Goal: Information Seeking & Learning: Check status

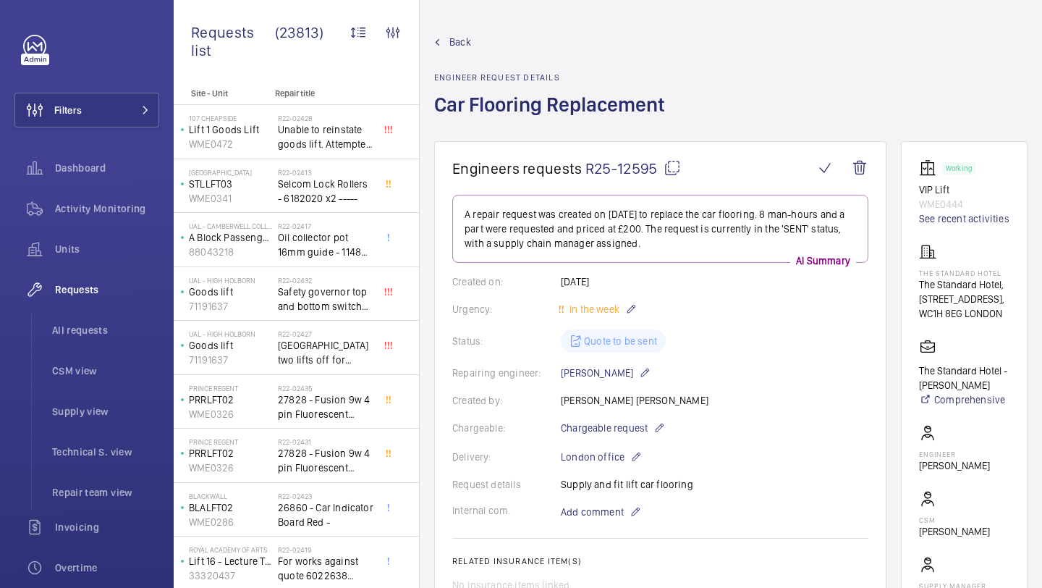
scroll to position [526, 0]
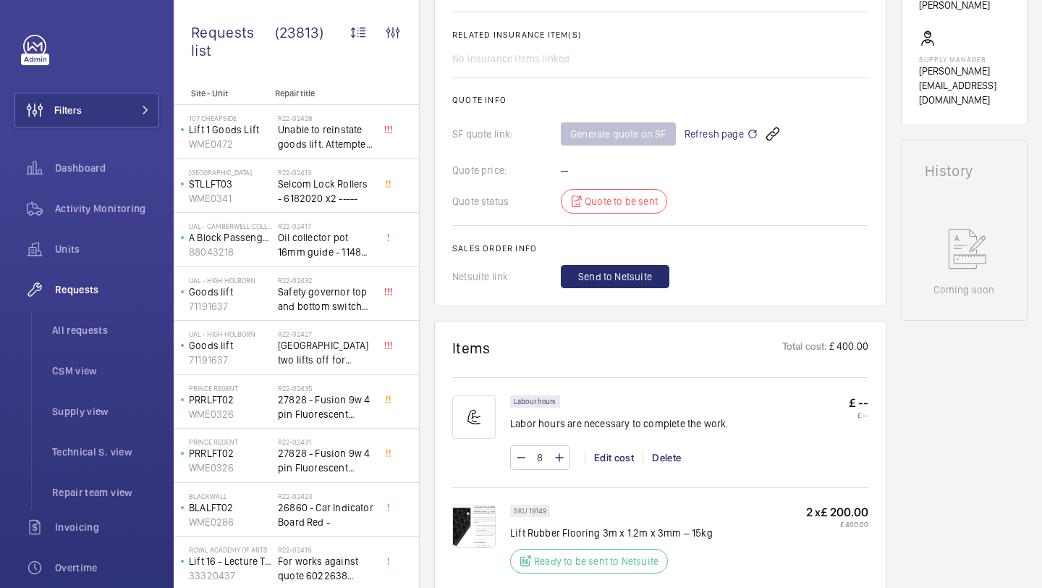
click at [156, 93] on button "Filters" at bounding box center [86, 110] width 145 height 35
click at [149, 105] on button "Filters" at bounding box center [86, 110] width 145 height 35
click at [205, 80] on div "Requests list (23813) Unit status Request type Chargeable Units Request status …" at bounding box center [296, 44] width 245 height 88
click at [130, 108] on button "Filters" at bounding box center [86, 110] width 145 height 35
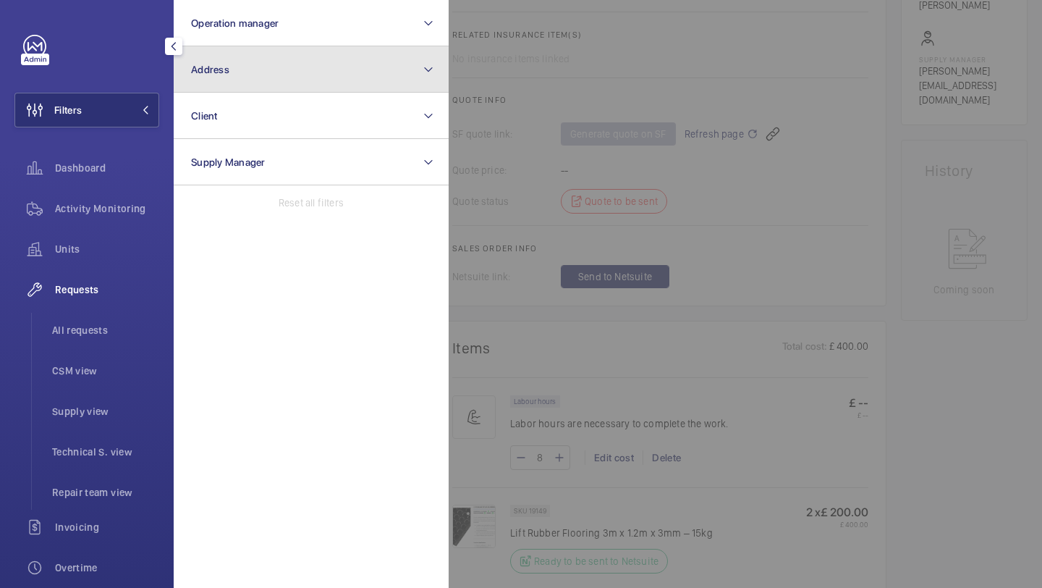
click at [198, 89] on button "Address" at bounding box center [311, 69] width 275 height 46
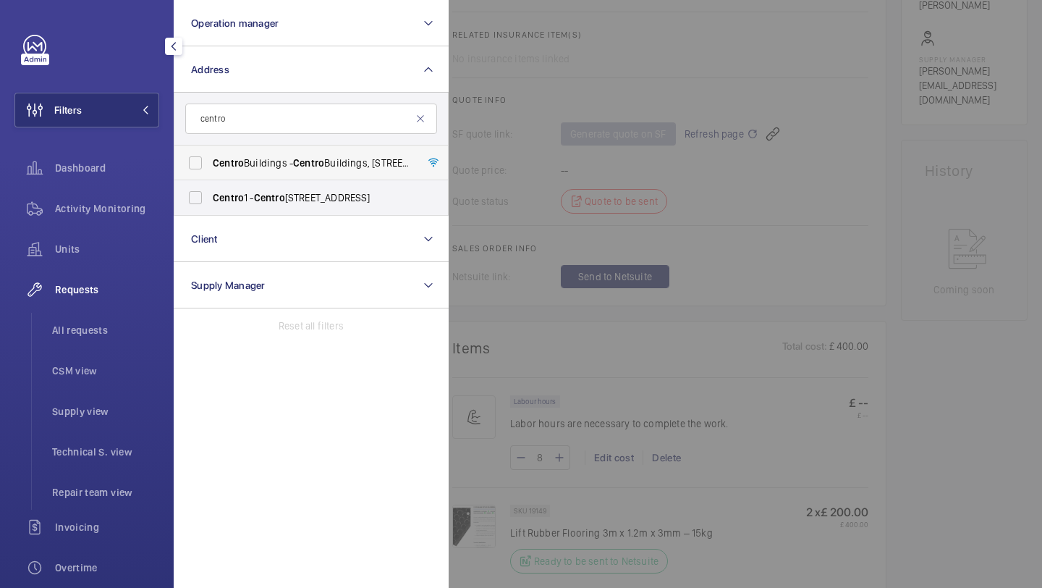
type input "centro"
click at [212, 155] on label "[GEOGRAPHIC_DATA] - [GEOGRAPHIC_DATA], [STREET_ADDRESS][PERSON_NAME]" at bounding box center [300, 162] width 252 height 35
click at [210, 155] on input "[GEOGRAPHIC_DATA] - [GEOGRAPHIC_DATA], [STREET_ADDRESS][PERSON_NAME]" at bounding box center [195, 162] width 29 height 29
checkbox input "true"
click at [480, 93] on div at bounding box center [970, 294] width 1042 height 588
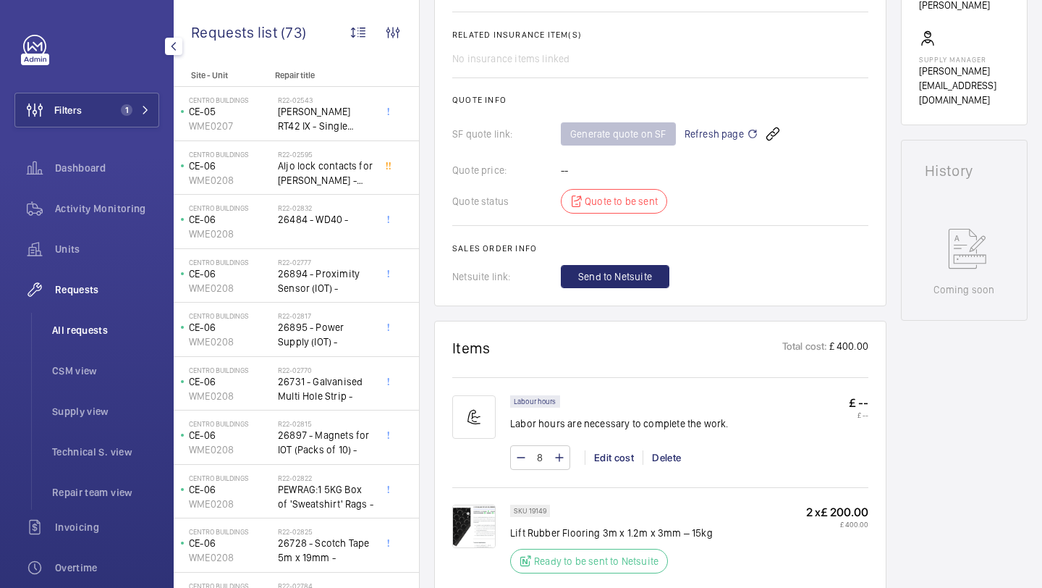
click at [71, 342] on li "All requests" at bounding box center [100, 330] width 119 height 35
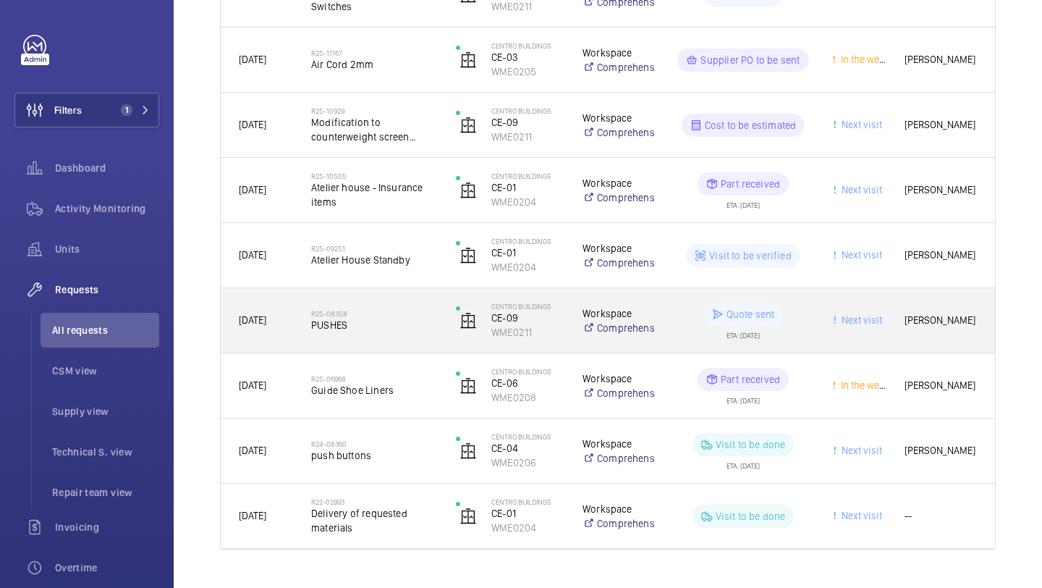
scroll to position [549, 0]
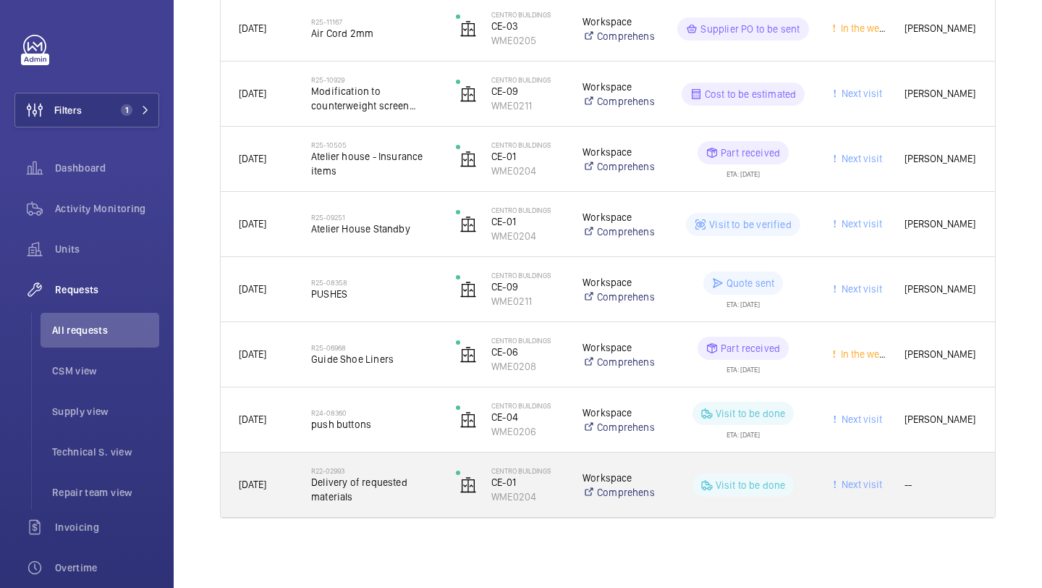
click at [407, 482] on span "Delivery of requested materials" at bounding box center [374, 489] width 126 height 29
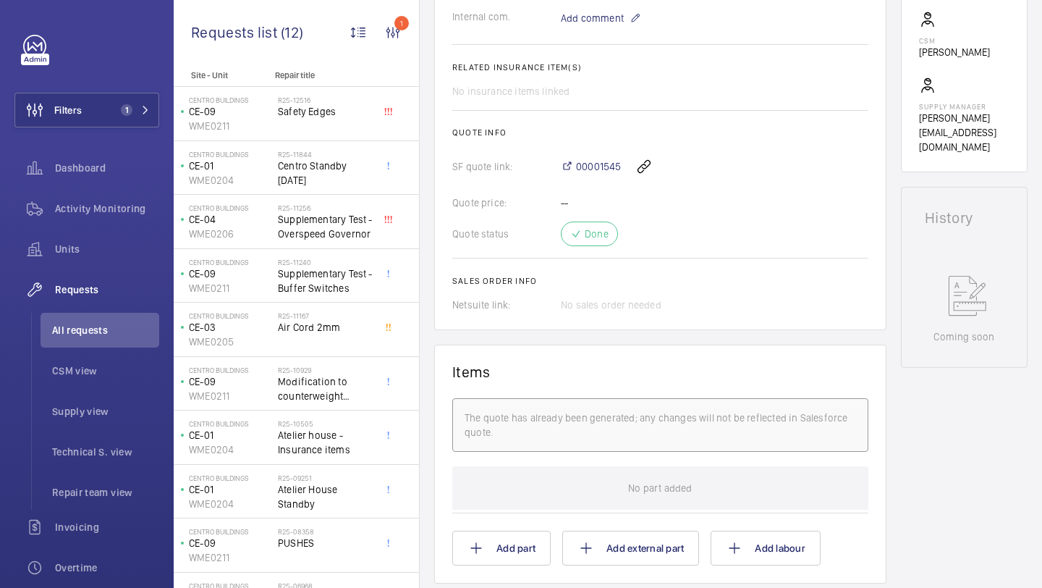
scroll to position [564, 0]
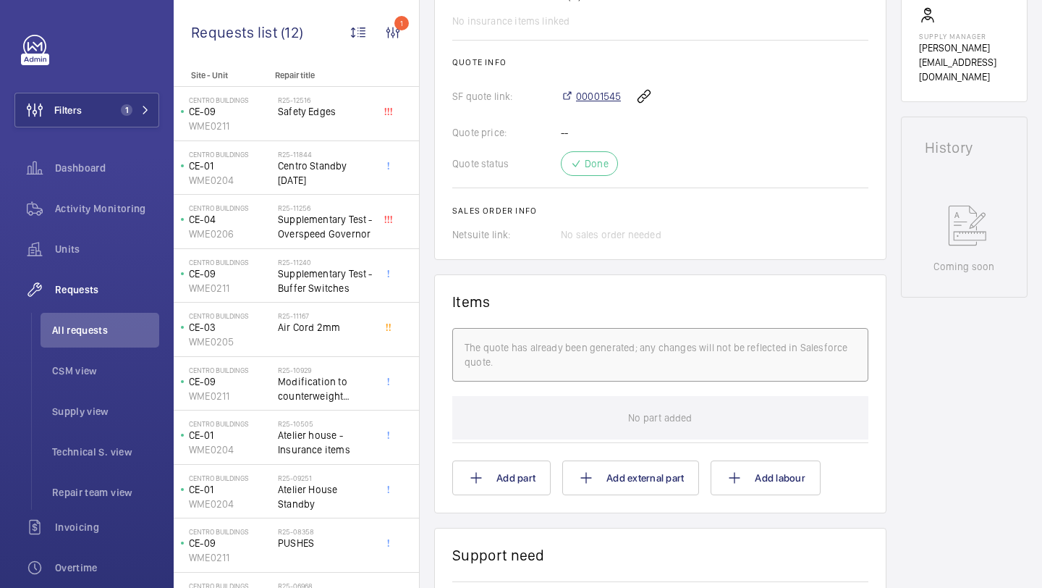
click at [595, 98] on span "00001545" at bounding box center [598, 96] width 45 height 14
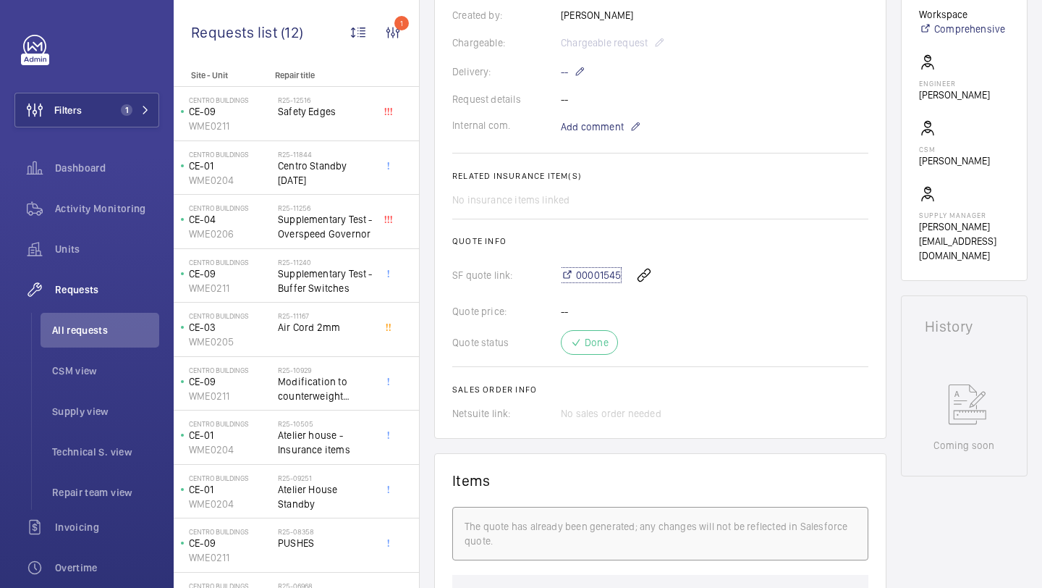
scroll to position [379, 0]
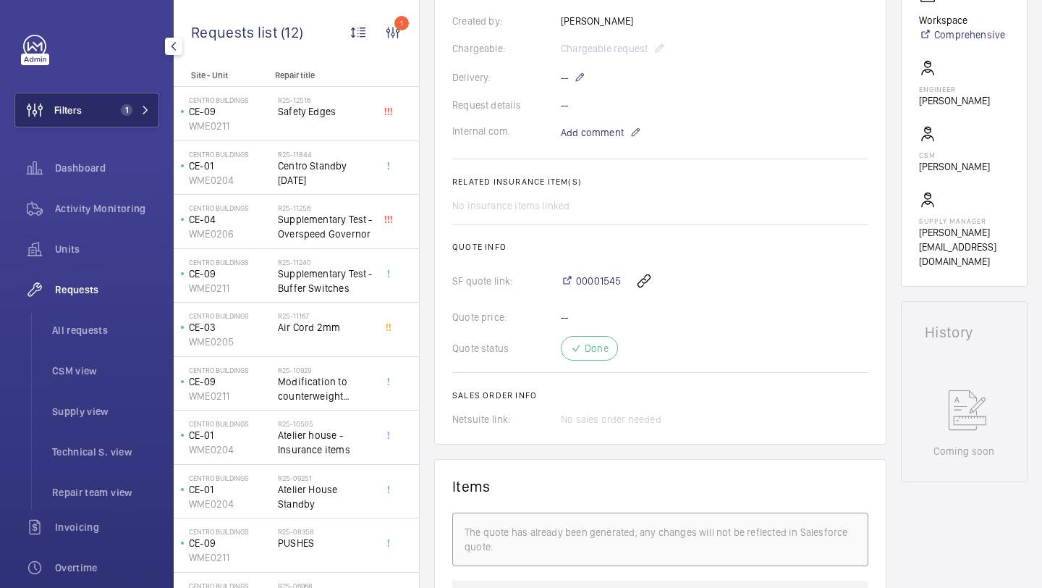
click at [135, 100] on button "Filters 1" at bounding box center [86, 110] width 145 height 35
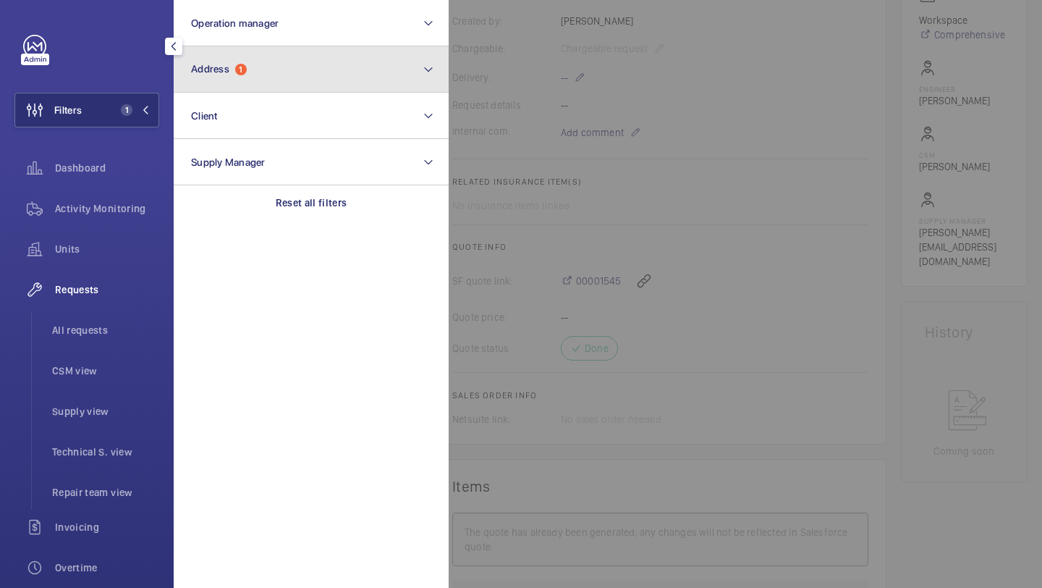
click at [238, 61] on button "Address 1" at bounding box center [311, 69] width 275 height 46
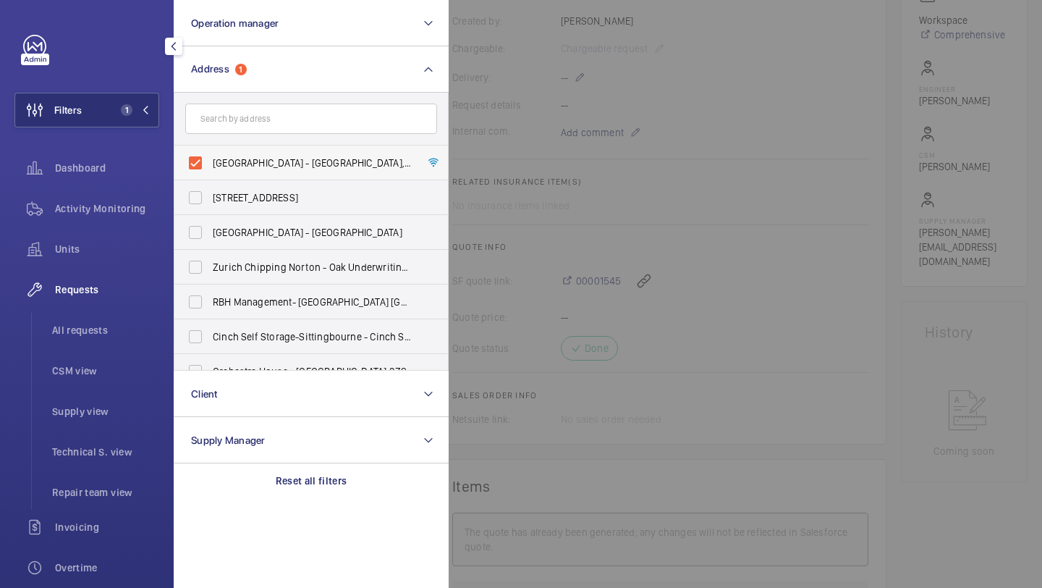
click at [239, 165] on span "[GEOGRAPHIC_DATA] - [GEOGRAPHIC_DATA], [STREET_ADDRESS][PERSON_NAME]" at bounding box center [312, 163] width 199 height 14
click at [210, 165] on input "[GEOGRAPHIC_DATA] - [GEOGRAPHIC_DATA], [STREET_ADDRESS][PERSON_NAME]" at bounding box center [195, 162] width 29 height 29
checkbox input "false"
click at [282, 122] on input "text" at bounding box center [311, 118] width 252 height 30
click at [505, 92] on div at bounding box center [970, 294] width 1042 height 588
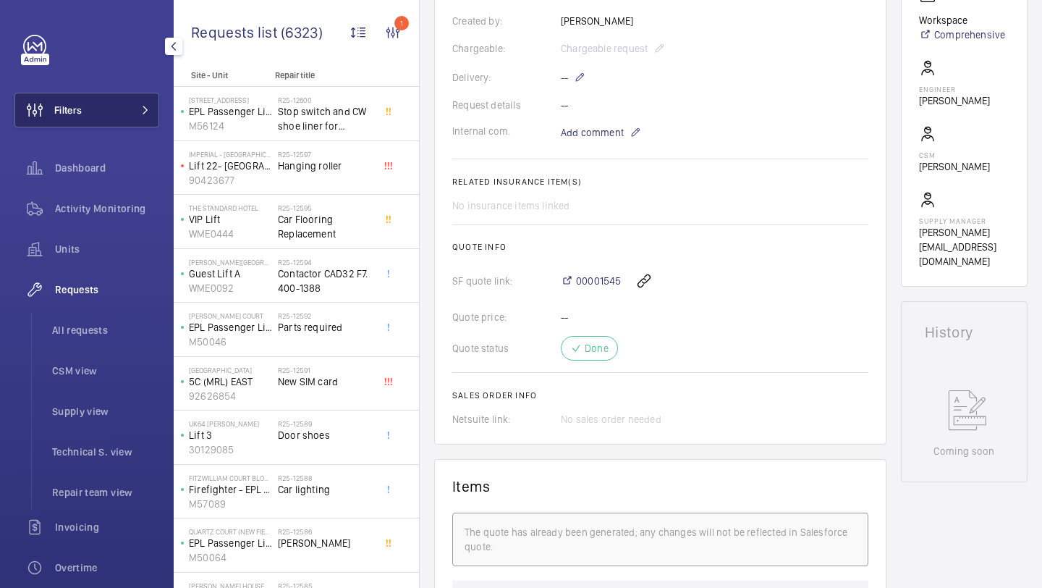
click at [138, 112] on span at bounding box center [140, 110] width 17 height 9
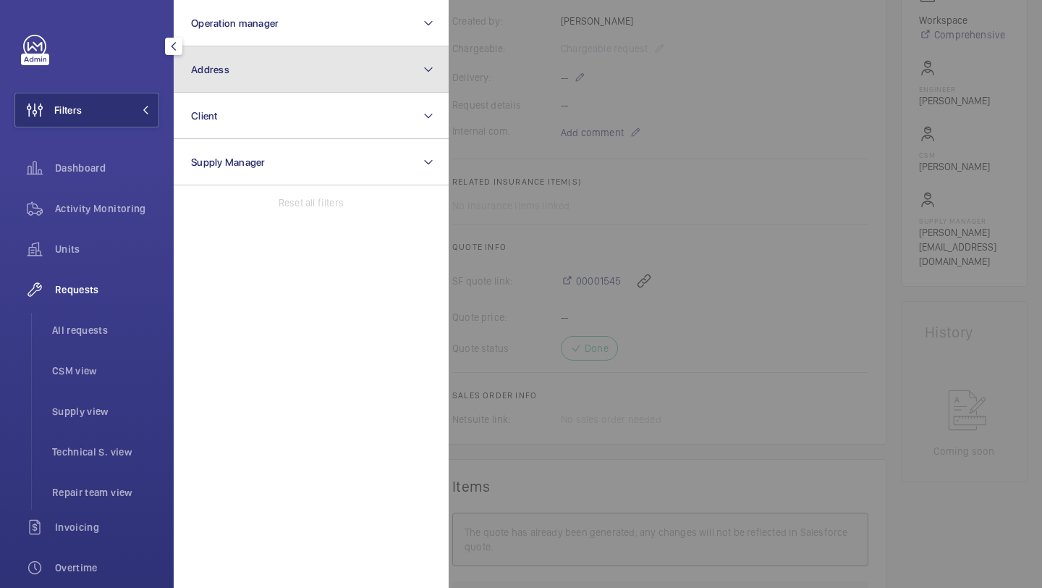
click at [222, 83] on button "Address" at bounding box center [311, 69] width 275 height 46
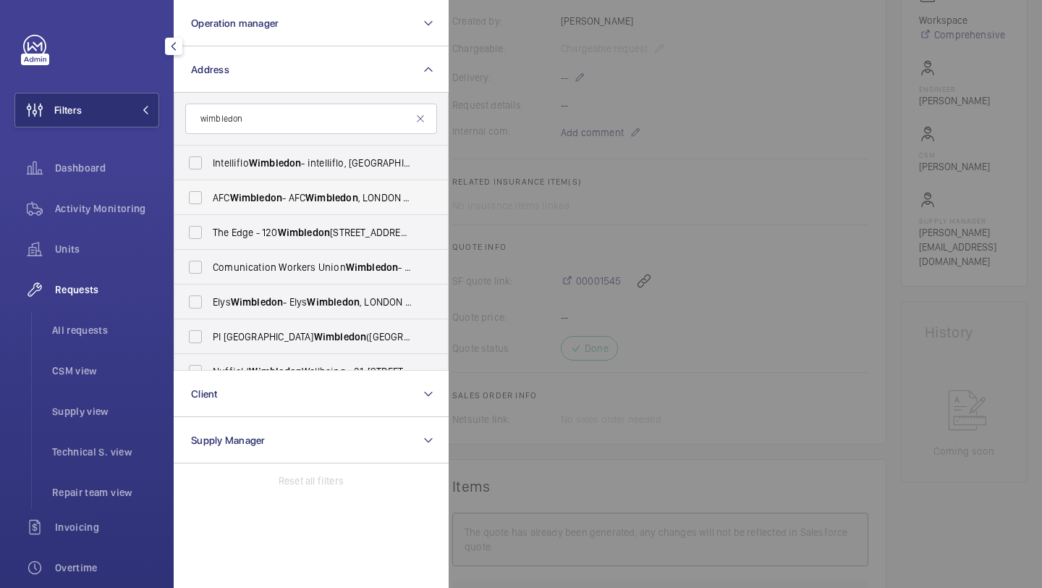
type input "wimbledon"
click at [250, 199] on span "Wimbledon" at bounding box center [256, 198] width 53 height 12
click at [210, 199] on input "AFC Wimbledon - AFC Wimbledon , LONDON SW17 0NR" at bounding box center [195, 197] width 29 height 29
checkbox input "true"
click at [508, 150] on div at bounding box center [970, 294] width 1042 height 588
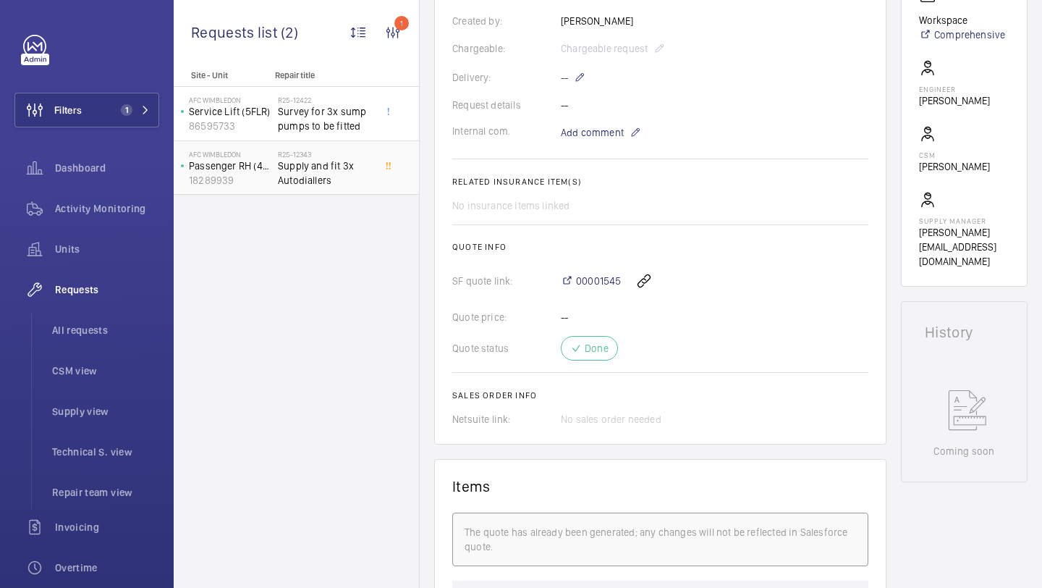
click at [357, 163] on span "Supply and fit 3x Autodiallers" at bounding box center [326, 172] width 96 height 29
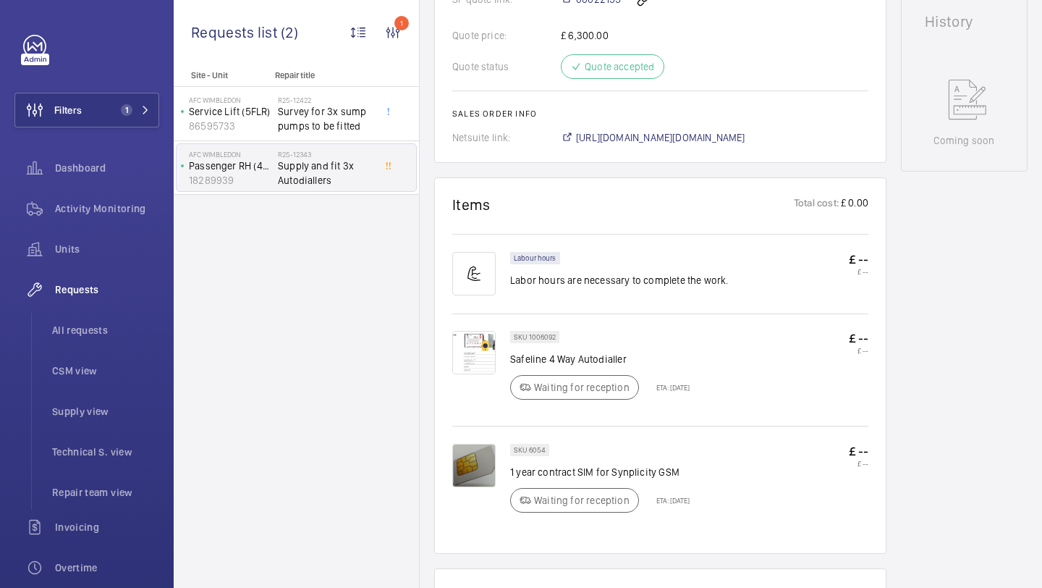
scroll to position [719, 0]
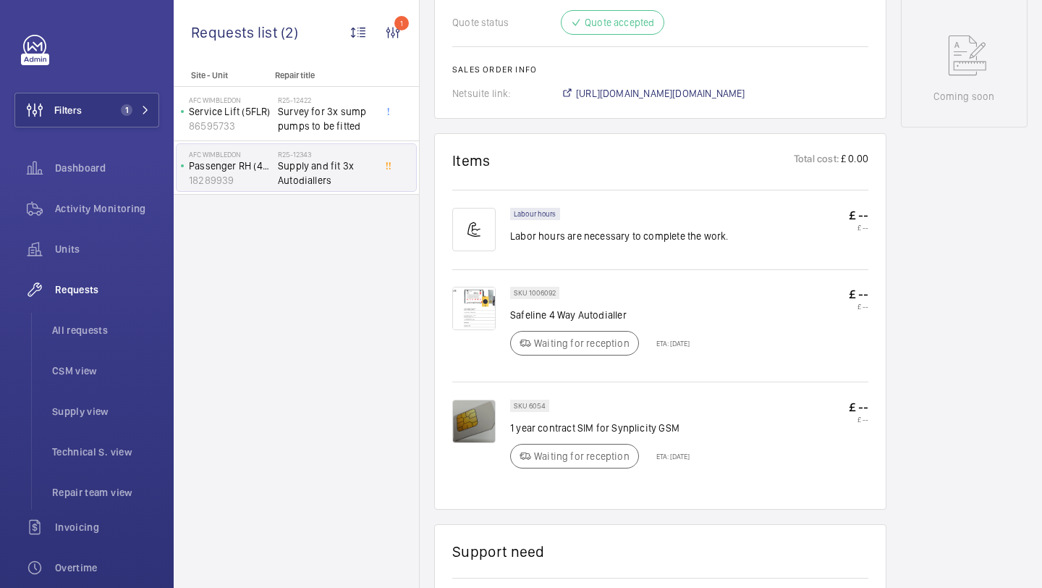
drag, startPoint x: 566, startPoint y: 336, endPoint x: 622, endPoint y: 491, distance: 165.5
click at [618, 470] on wm-front-card-body "Labour hours Labor hours are necessary to complete the work. £ -- £ -- SKU 1006…" at bounding box center [660, 339] width 416 height 305
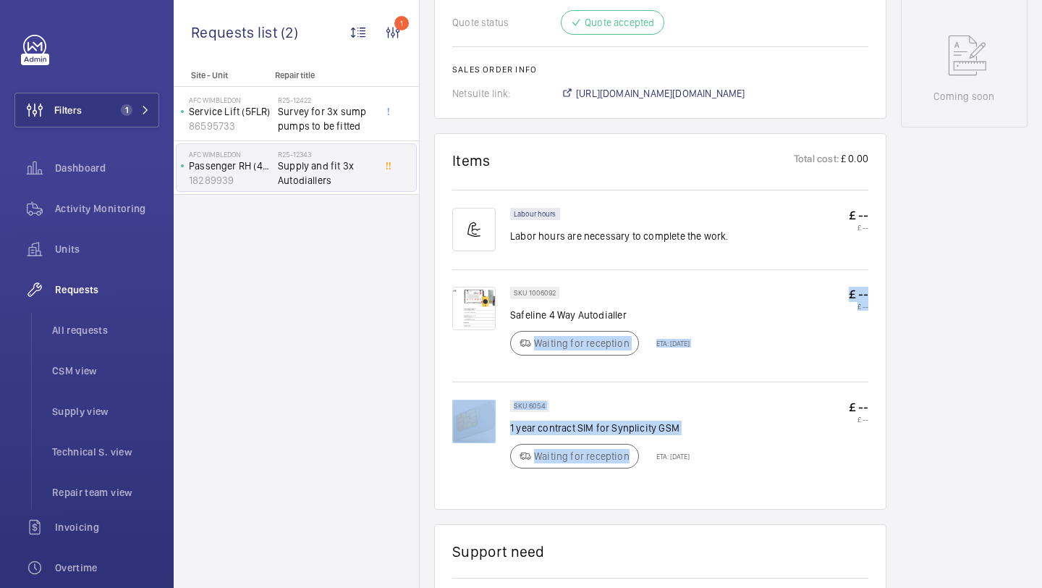
click at [742, 383] on div "SKU 6054 1 year contract SIM for Synplicity GSM Waiting for reception ETA: [DAT…" at bounding box center [660, 436] width 416 height 110
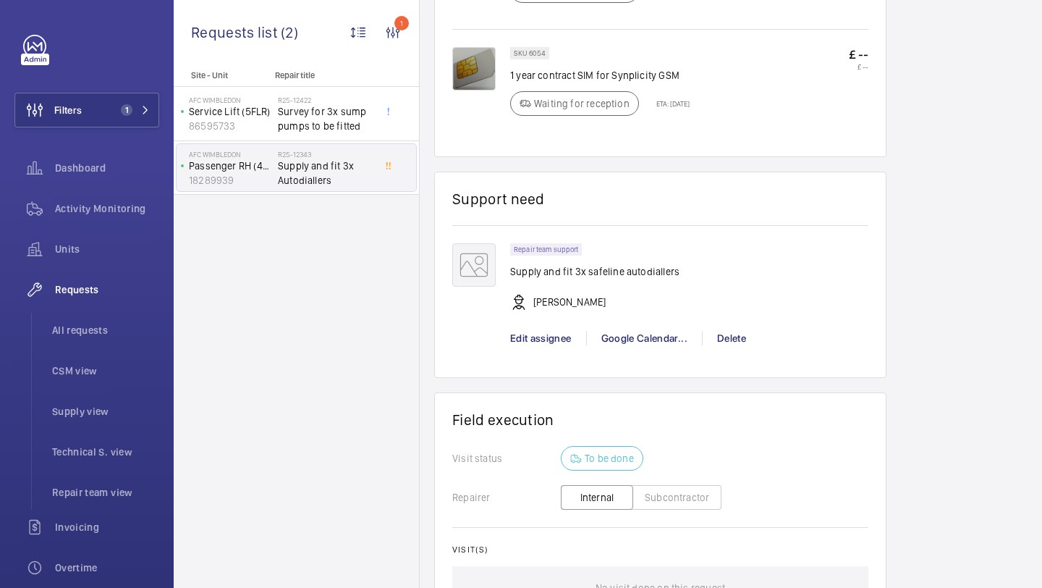
scroll to position [958, 0]
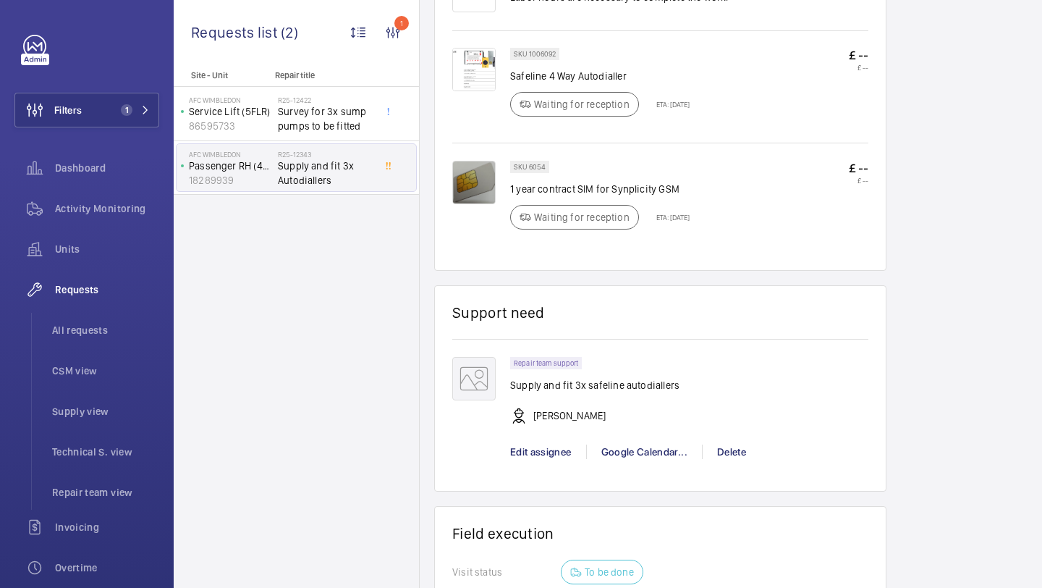
click at [556, 184] on p "1 year contract SIM for Synplicity GSM" at bounding box center [599, 189] width 179 height 14
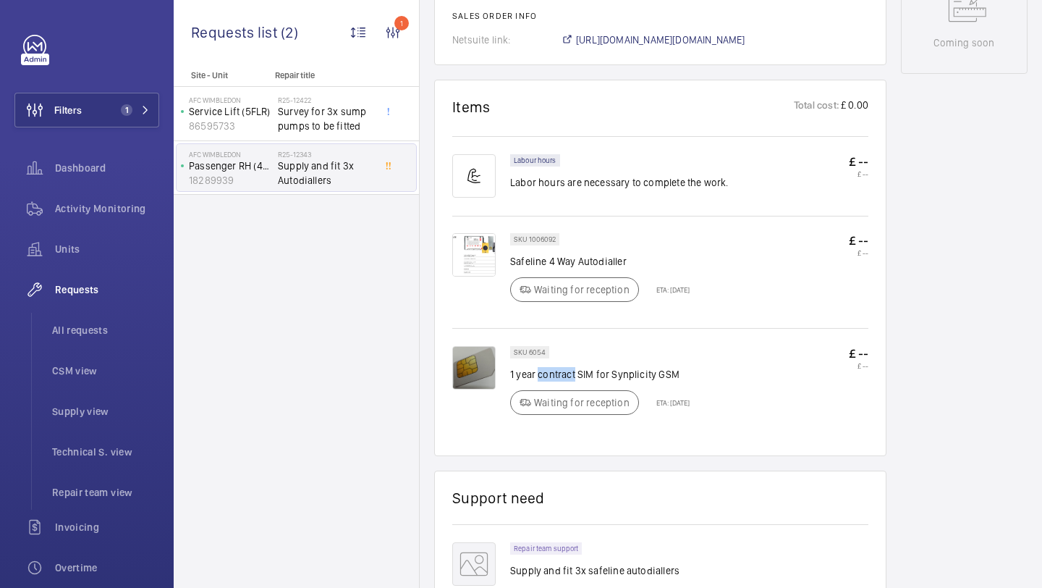
scroll to position [478, 0]
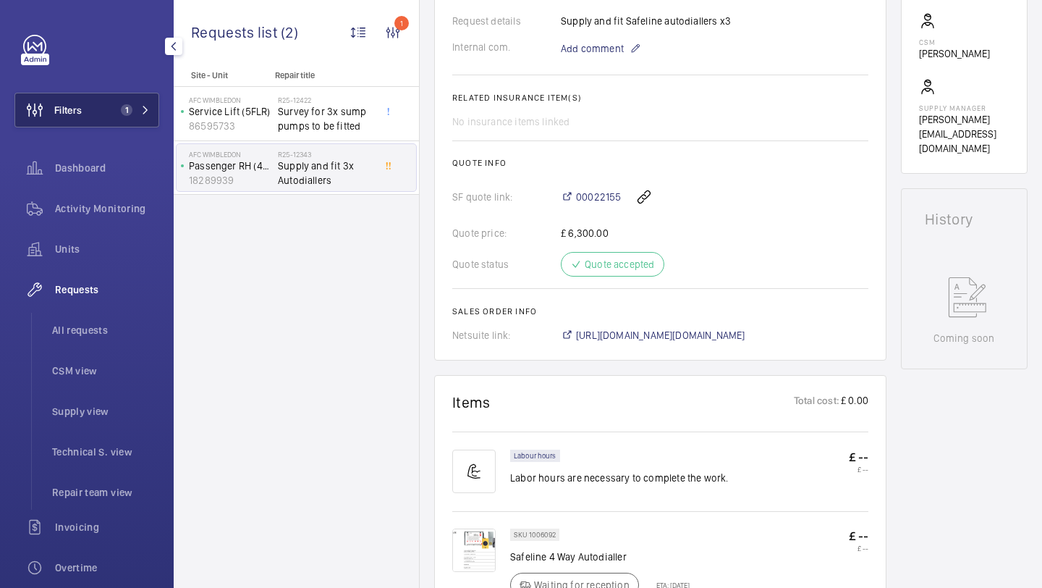
click at [119, 105] on span "1" at bounding box center [123, 110] width 17 height 12
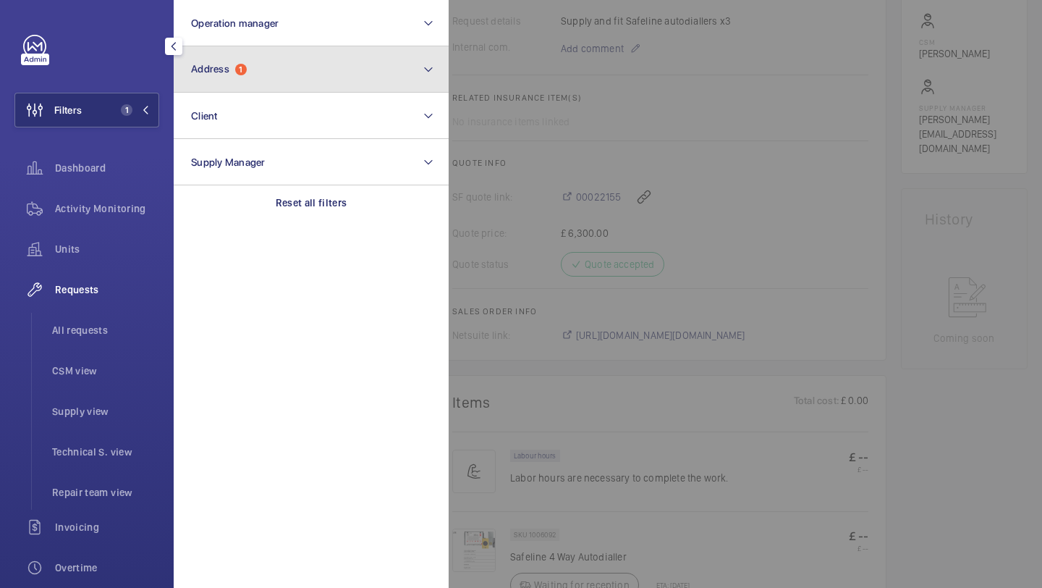
click at [239, 71] on span "1" at bounding box center [241, 70] width 12 height 12
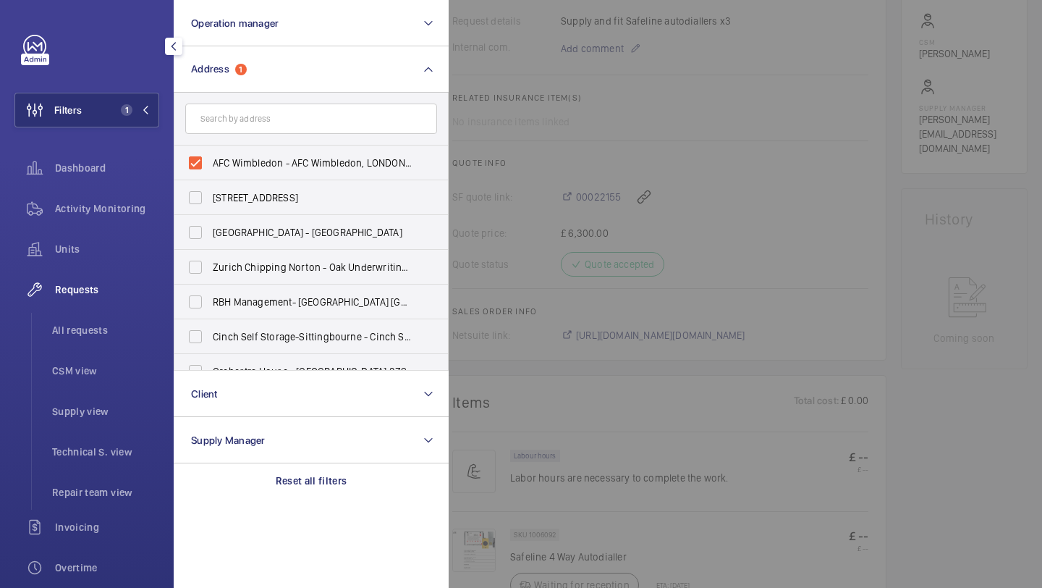
click at [528, 102] on div at bounding box center [970, 294] width 1042 height 588
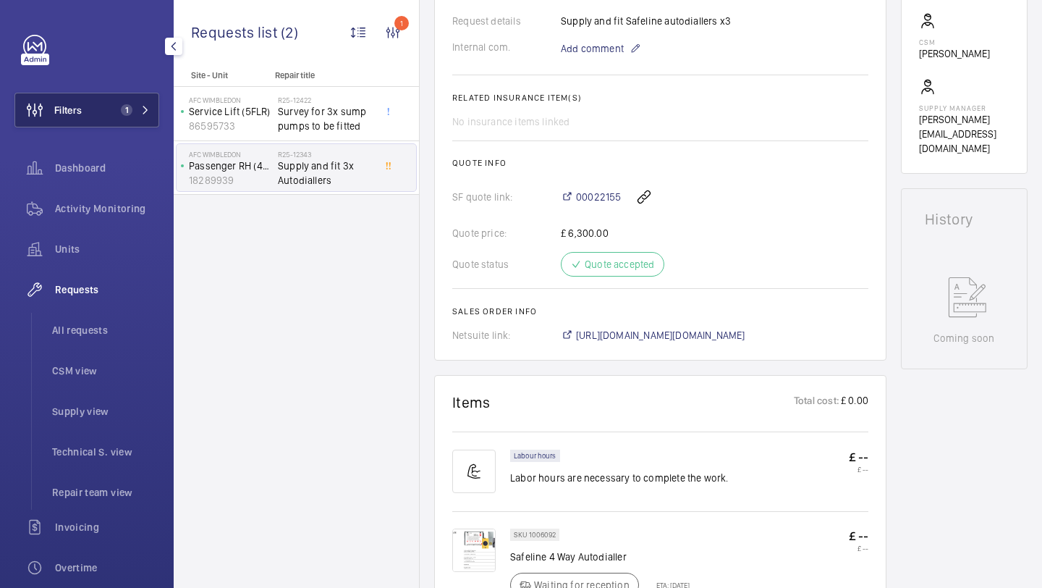
click at [98, 113] on button "Filters 1" at bounding box center [86, 110] width 145 height 35
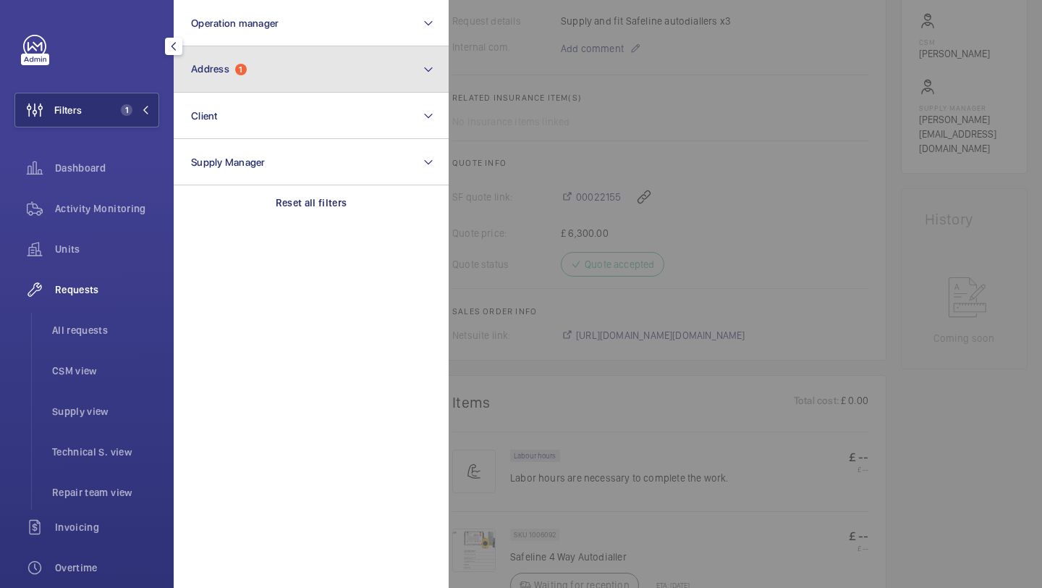
click at [279, 62] on button "Address 1" at bounding box center [311, 69] width 275 height 46
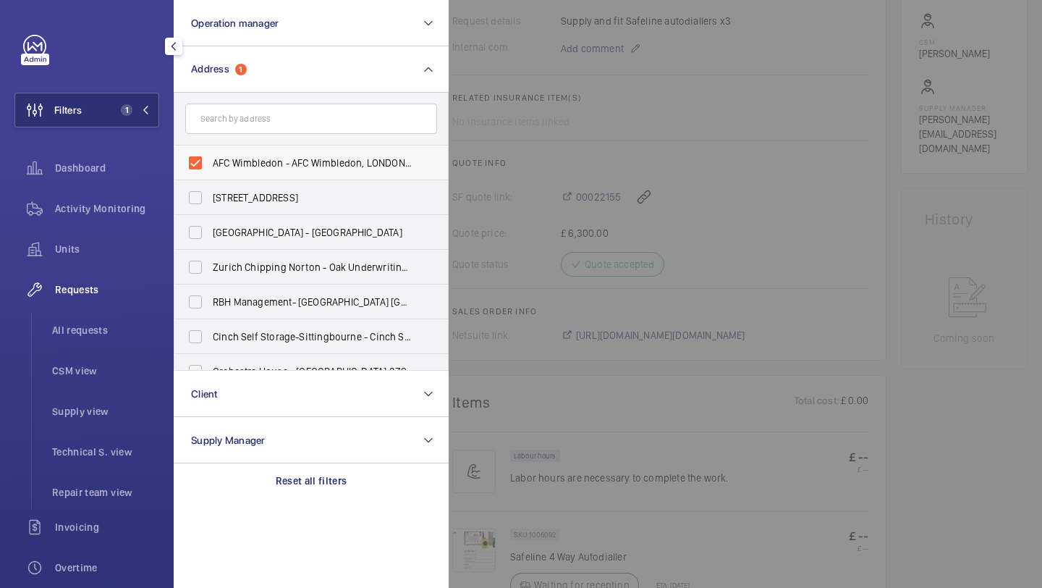
click at [258, 165] on span "AFC Wimbledon - AFC Wimbledon, LONDON SW17 0NR" at bounding box center [312, 163] width 199 height 14
click at [210, 165] on input "AFC Wimbledon - AFC Wimbledon, LONDON SW17 0NR" at bounding box center [195, 162] width 29 height 29
checkbox input "false"
click at [303, 112] on input "text" at bounding box center [311, 118] width 252 height 30
click at [239, 127] on input "text" at bounding box center [311, 118] width 252 height 30
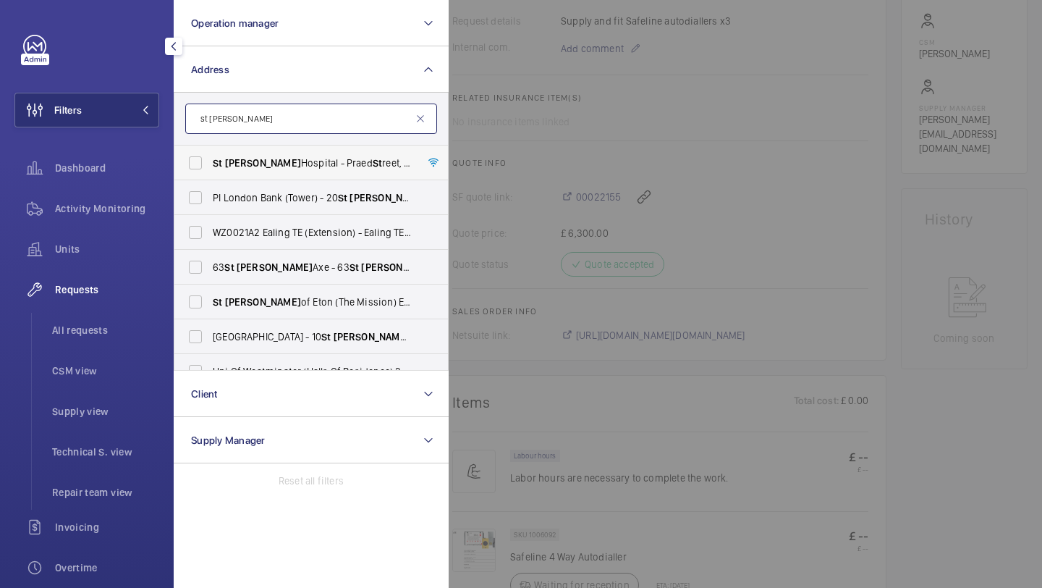
type input "st [PERSON_NAME]"
click at [234, 164] on span "[PERSON_NAME]" at bounding box center [263, 163] width 76 height 12
click at [210, 164] on input "[GEOGRAPHIC_DATA][PERSON_NAME][STREET_ADDRESS]" at bounding box center [195, 162] width 29 height 29
checkbox input "true"
click at [534, 132] on div at bounding box center [970, 294] width 1042 height 588
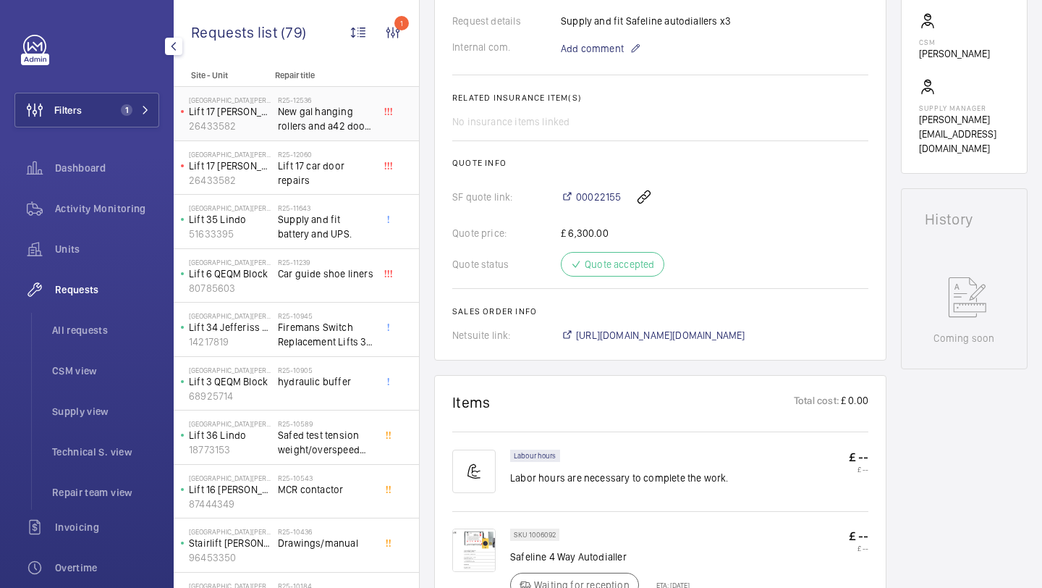
click at [337, 109] on span "New gal hanging rollers and a42 door belt" at bounding box center [326, 118] width 96 height 29
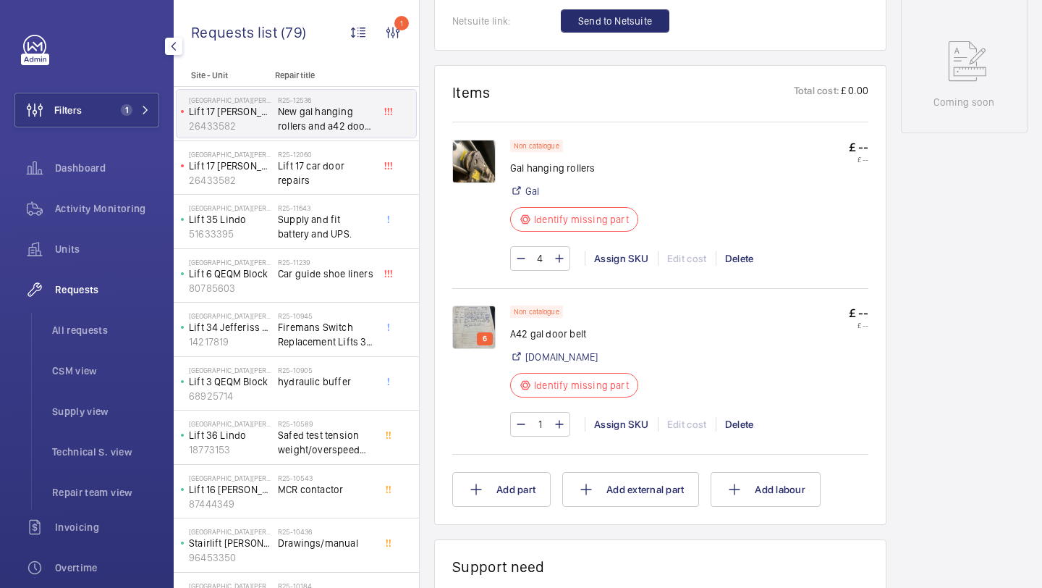
scroll to position [807, 0]
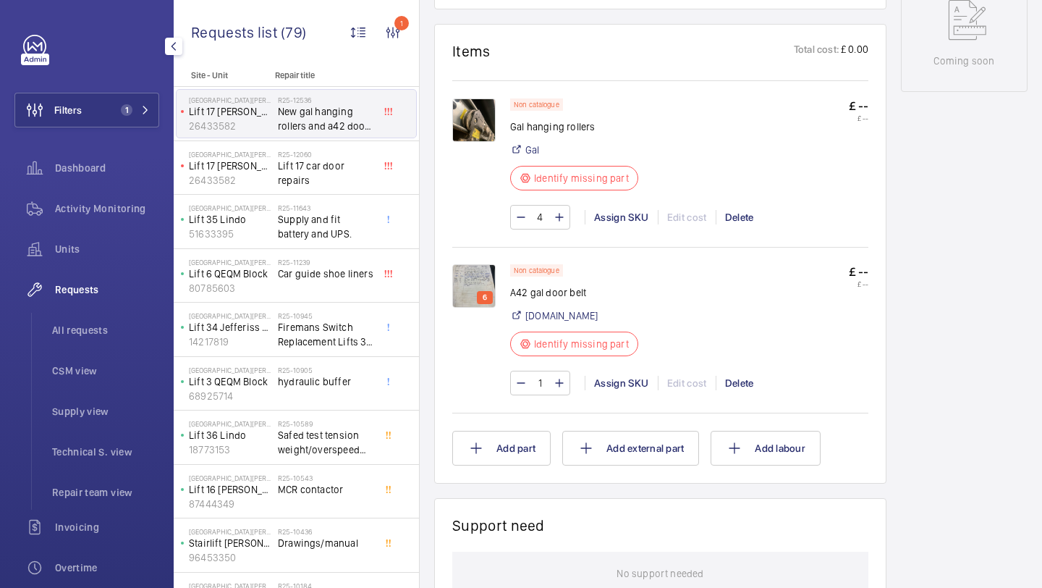
click at [492, 134] on img at bounding box center [473, 119] width 43 height 43
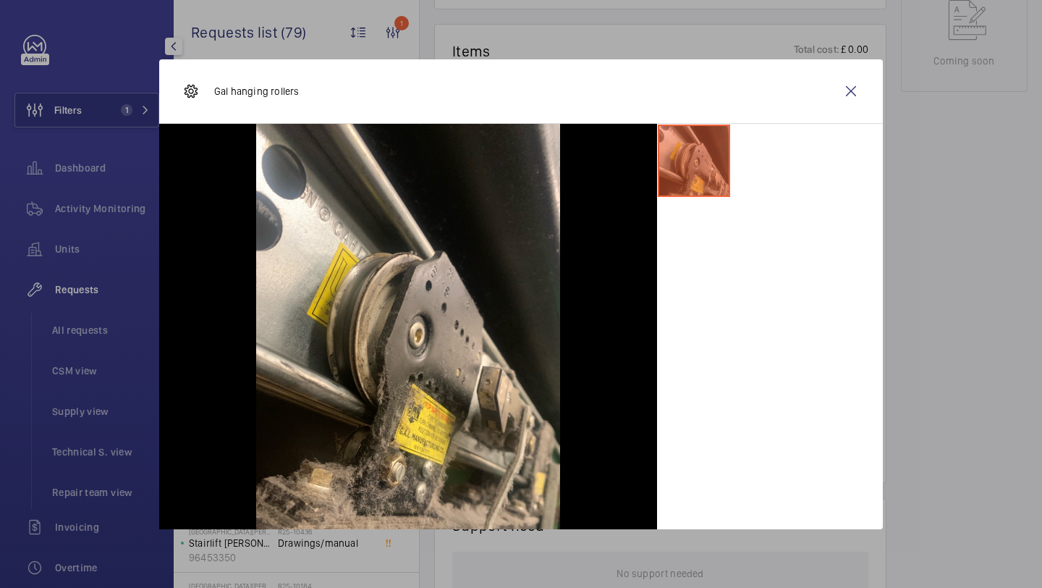
click at [847, 74] on wm-front-icon-button at bounding box center [851, 91] width 35 height 35
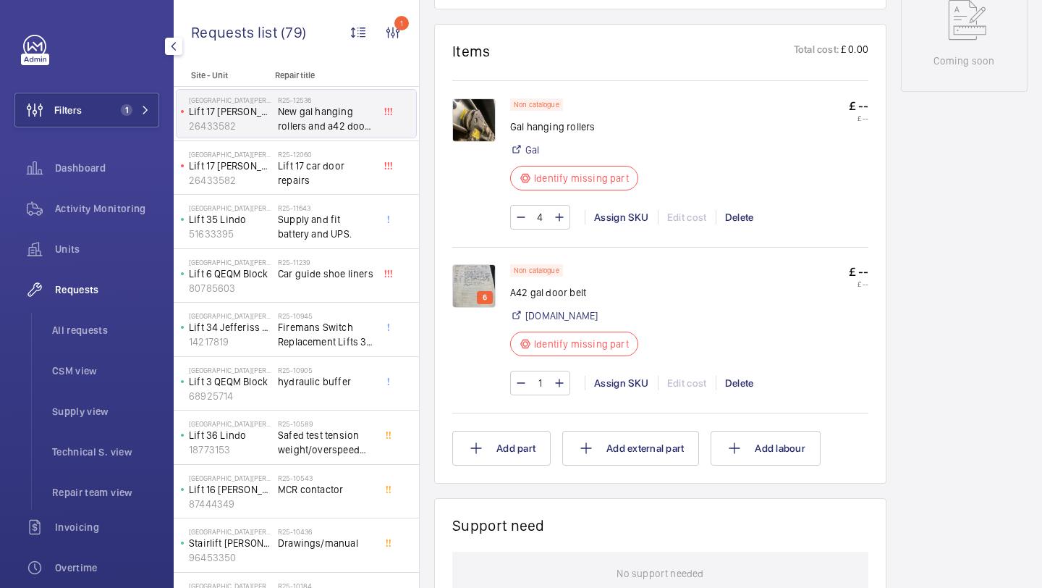
scroll to position [899, 0]
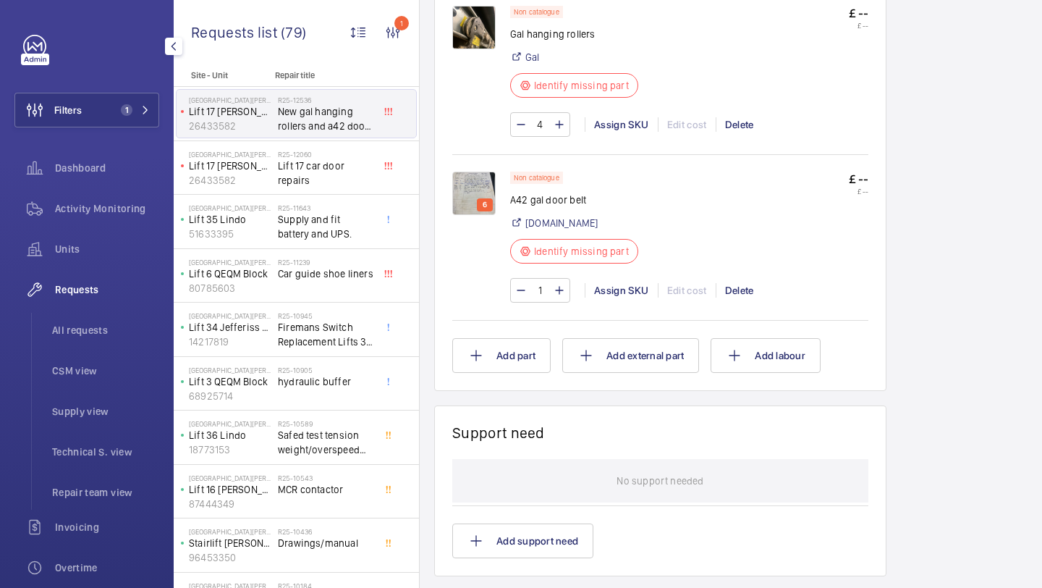
click at [500, 198] on div "6" at bounding box center [481, 236] width 58 height 131
click at [465, 205] on img at bounding box center [473, 192] width 43 height 43
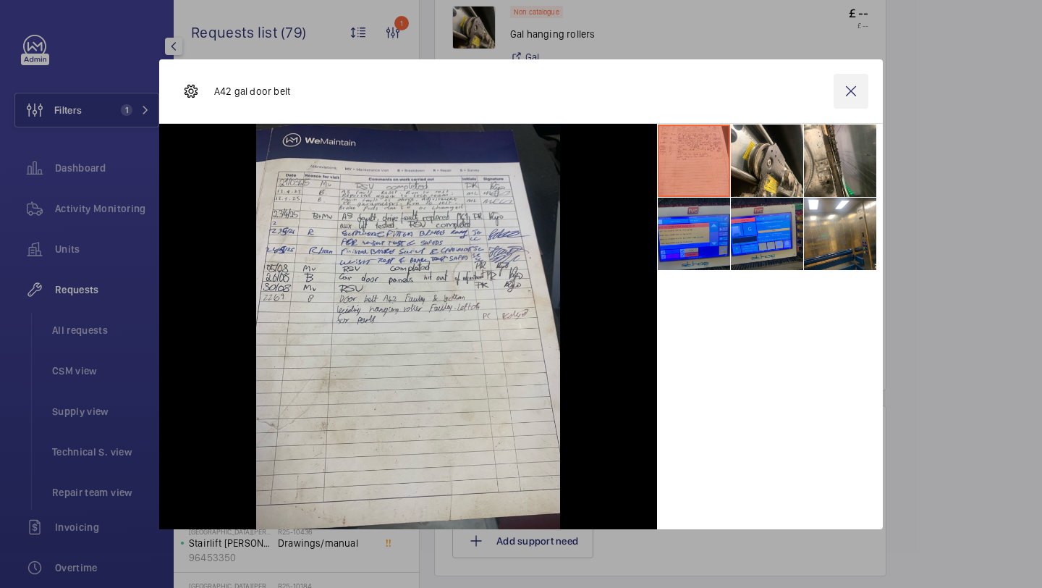
click at [863, 92] on wm-front-icon-button at bounding box center [851, 91] width 35 height 35
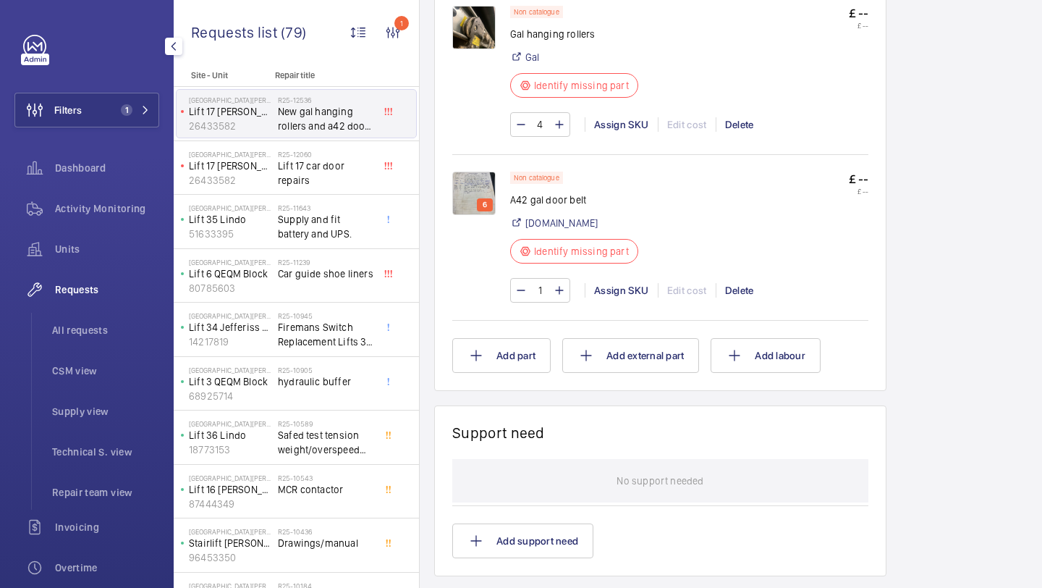
click at [108, 132] on div "Filters 1 Dashboard Activity Monitoring Units Requests All requests CSM view Su…" at bounding box center [86, 394] width 145 height 718
click at [115, 118] on button "Filters 1" at bounding box center [86, 110] width 145 height 35
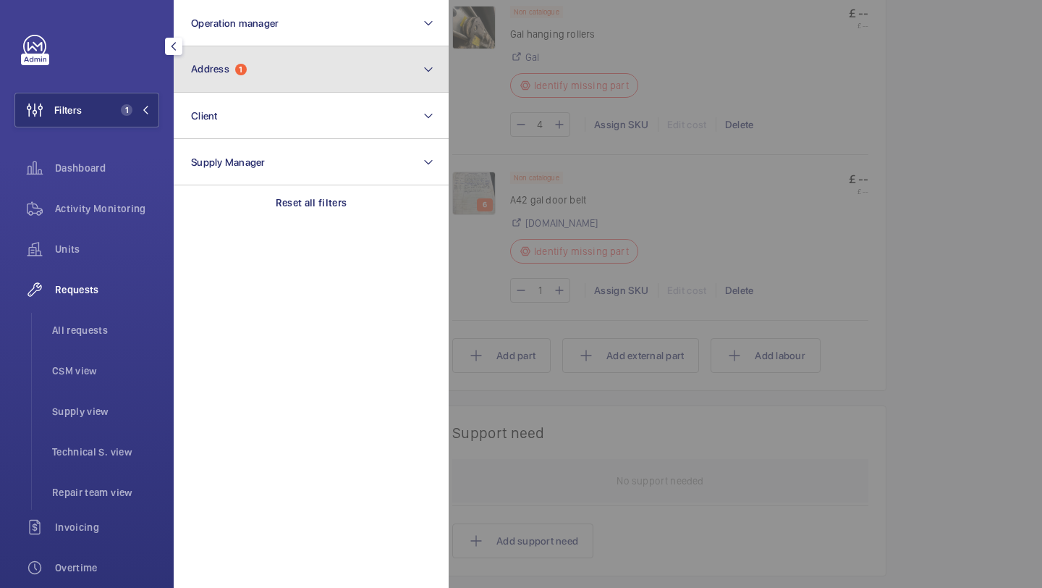
click at [192, 75] on span "Address 1" at bounding box center [219, 69] width 56 height 12
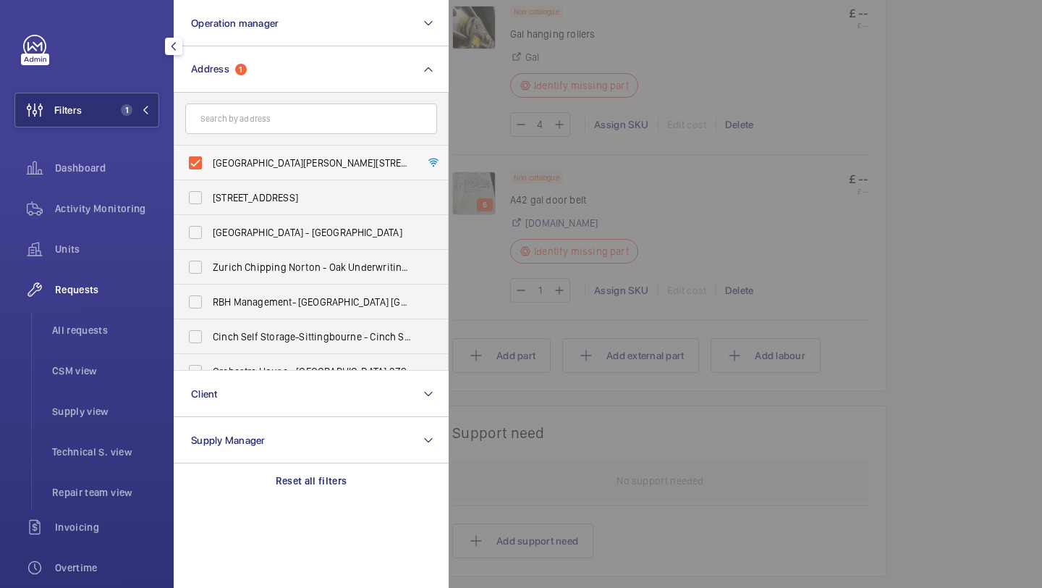
click at [235, 157] on span "[GEOGRAPHIC_DATA][PERSON_NAME][STREET_ADDRESS]" at bounding box center [312, 163] width 199 height 14
click at [210, 157] on input "[GEOGRAPHIC_DATA][PERSON_NAME][STREET_ADDRESS]" at bounding box center [195, 162] width 29 height 29
checkbox input "false"
click at [239, 135] on form at bounding box center [311, 119] width 274 height 53
click at [240, 127] on input "text" at bounding box center [311, 118] width 252 height 30
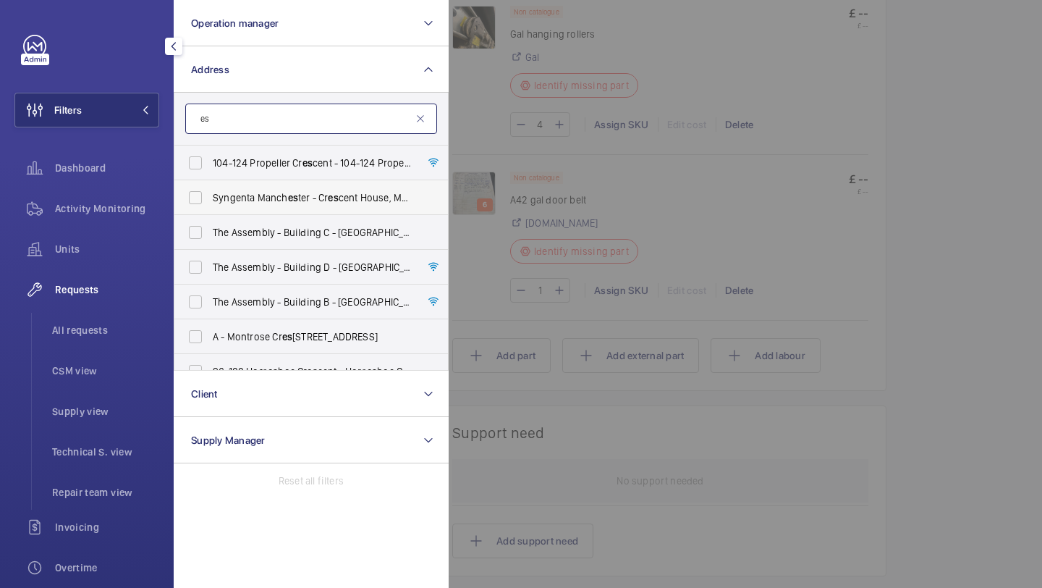
scroll to position [35, 0]
click at [265, 116] on input "esc" at bounding box center [311, 118] width 252 height 30
type input "esc"
click at [436, 116] on input "esc" at bounding box center [311, 118] width 252 height 30
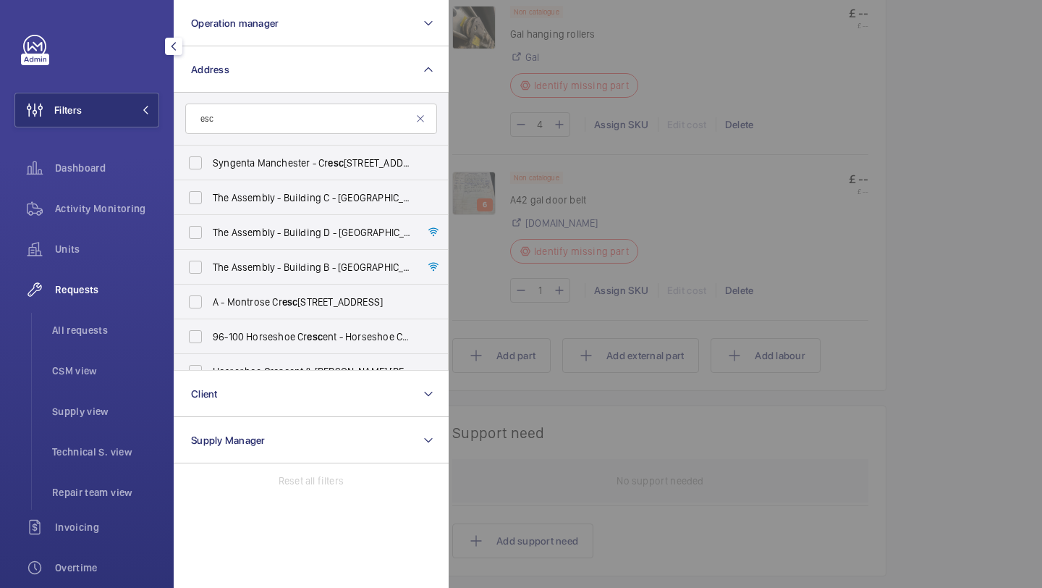
click at [530, 148] on div at bounding box center [970, 294] width 1042 height 588
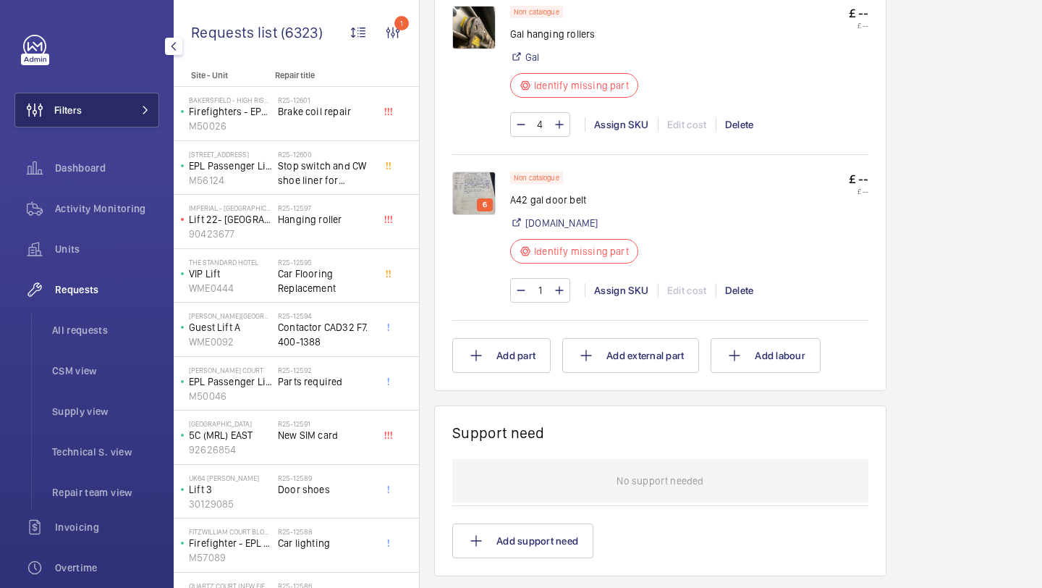
click at [72, 123] on span "Filters" at bounding box center [48, 110] width 67 height 35
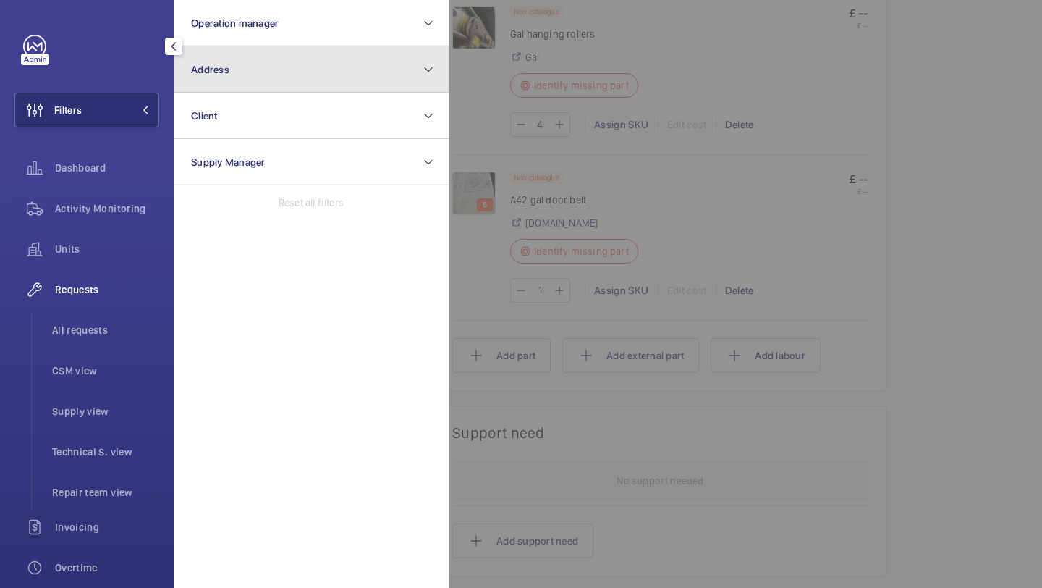
click at [200, 69] on span "Address" at bounding box center [210, 70] width 38 height 12
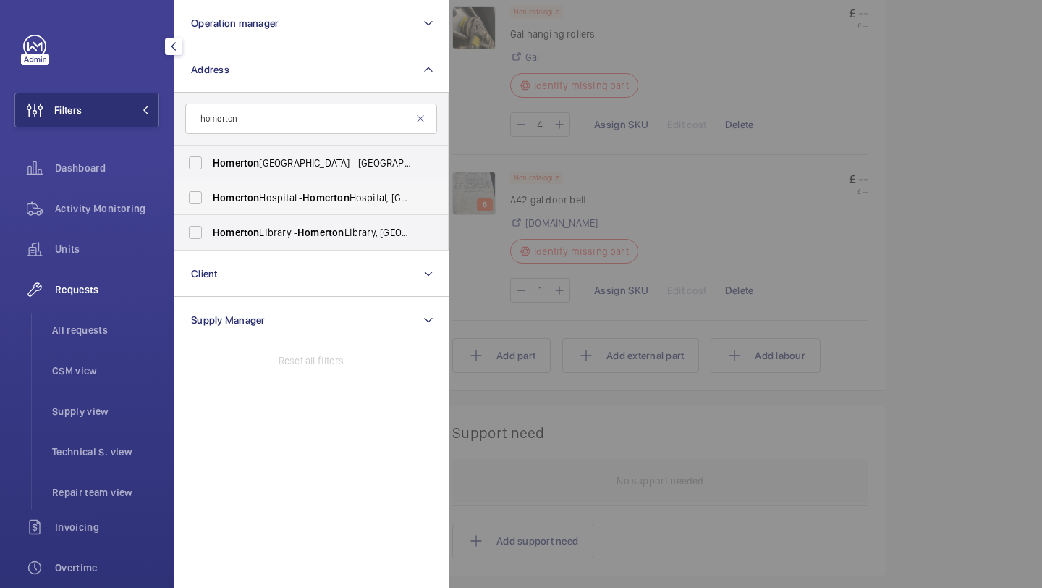
type input "homerton"
click at [288, 200] on span "[GEOGRAPHIC_DATA] - [GEOGRAPHIC_DATA], [GEOGRAPHIC_DATA]" at bounding box center [312, 197] width 199 height 14
click at [210, 200] on input "[GEOGRAPHIC_DATA] - [GEOGRAPHIC_DATA], [GEOGRAPHIC_DATA]" at bounding box center [195, 197] width 29 height 29
checkbox input "true"
click at [514, 145] on div at bounding box center [970, 294] width 1042 height 588
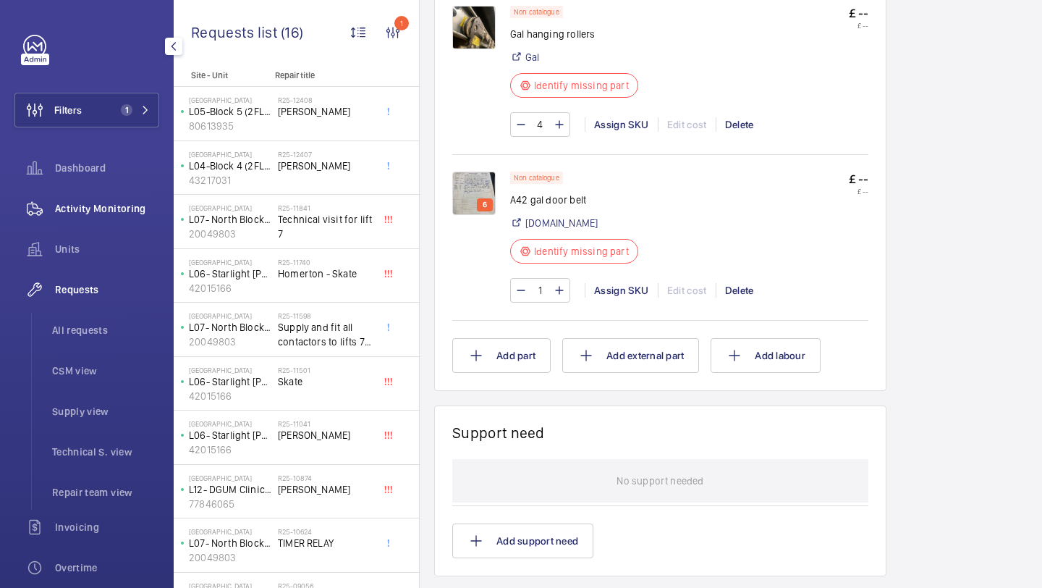
click at [43, 219] on wm-front-icon-button at bounding box center [34, 208] width 41 height 35
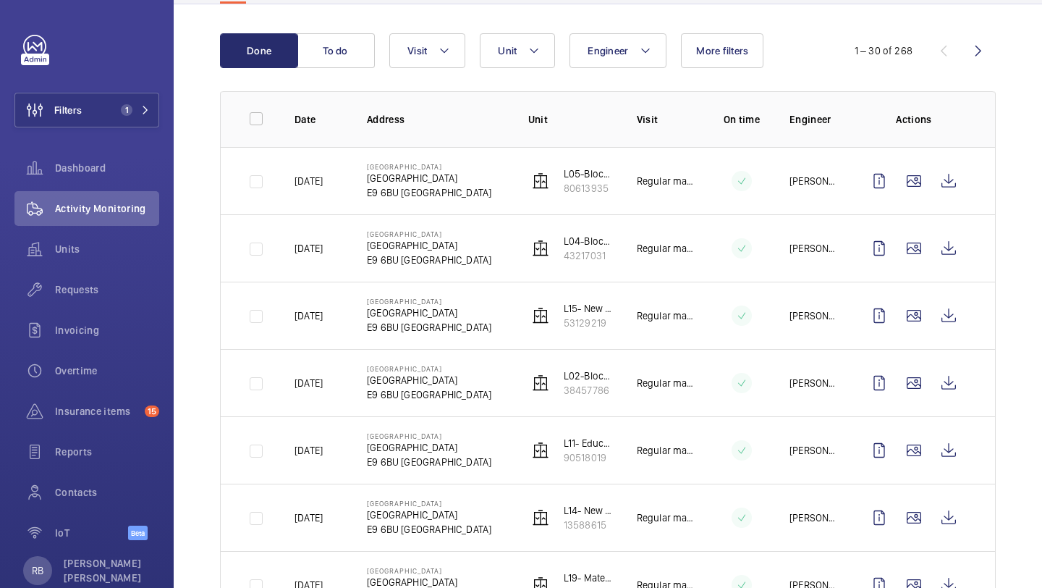
scroll to position [160, 0]
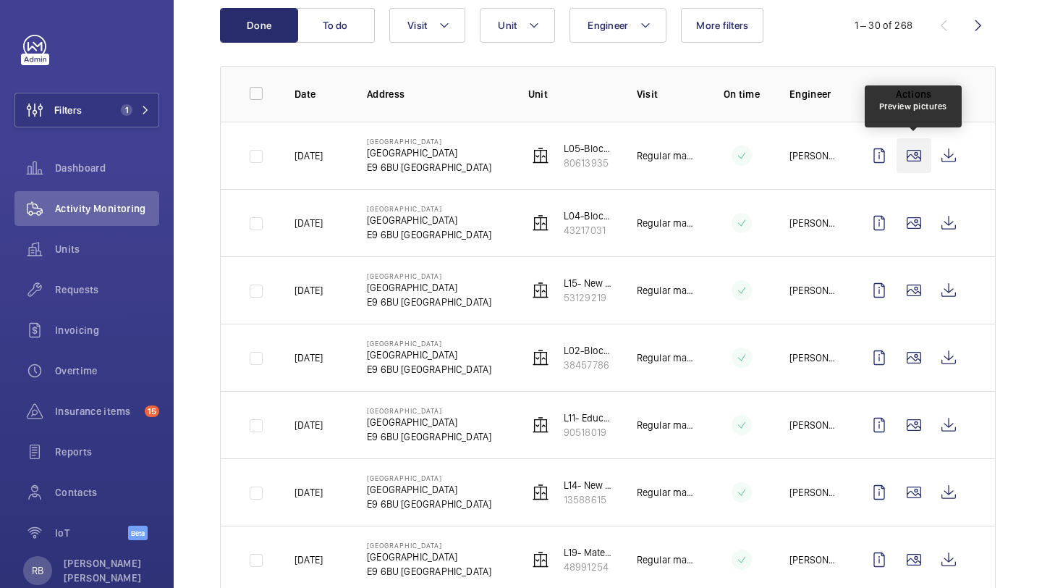
click at [913, 153] on wm-front-icon-button at bounding box center [913, 155] width 35 height 35
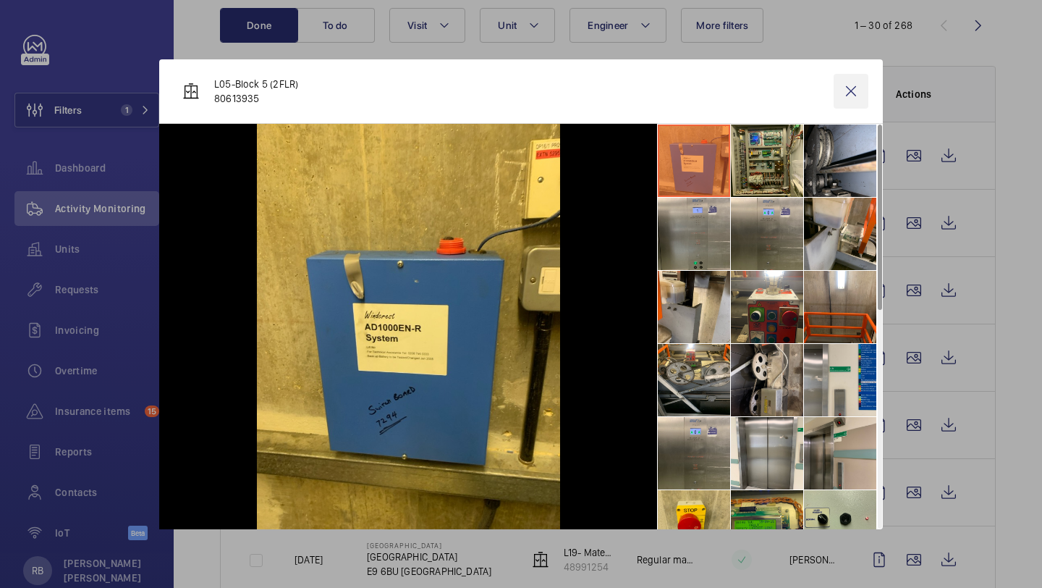
click at [847, 88] on wm-front-icon-button at bounding box center [851, 91] width 35 height 35
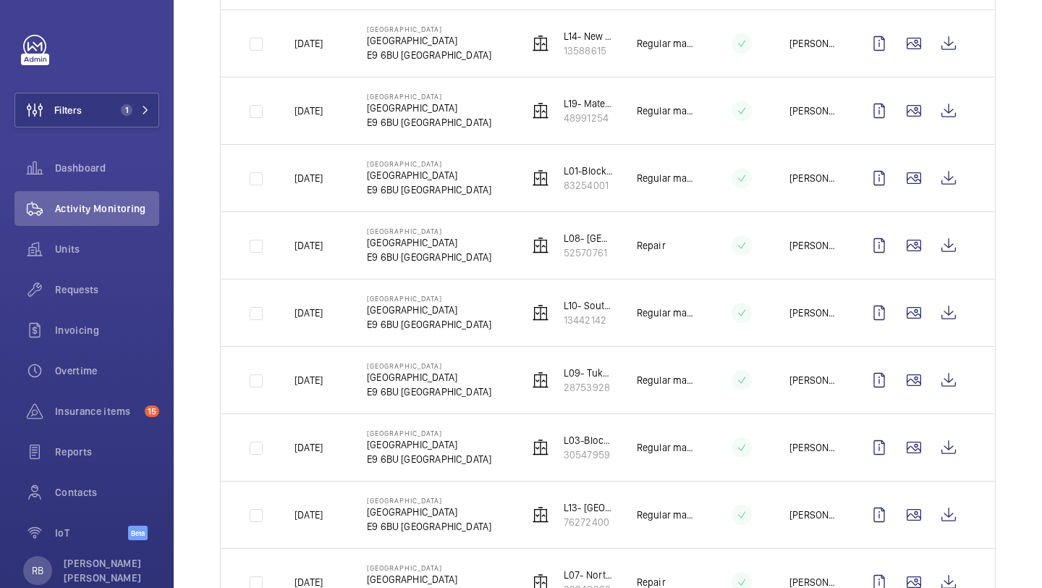
scroll to position [0, 0]
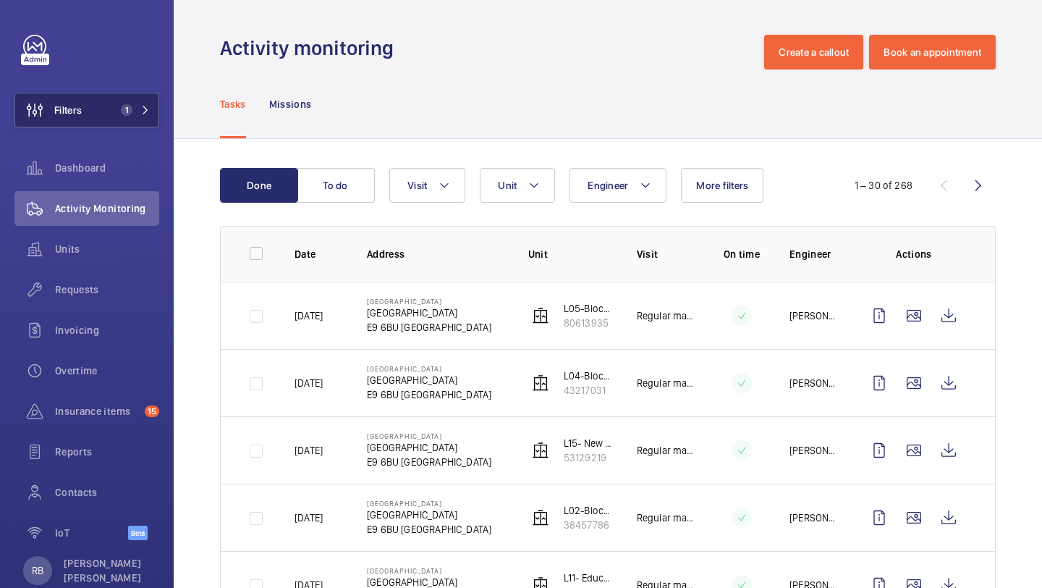
click at [94, 115] on button "Filters 1" at bounding box center [86, 110] width 145 height 35
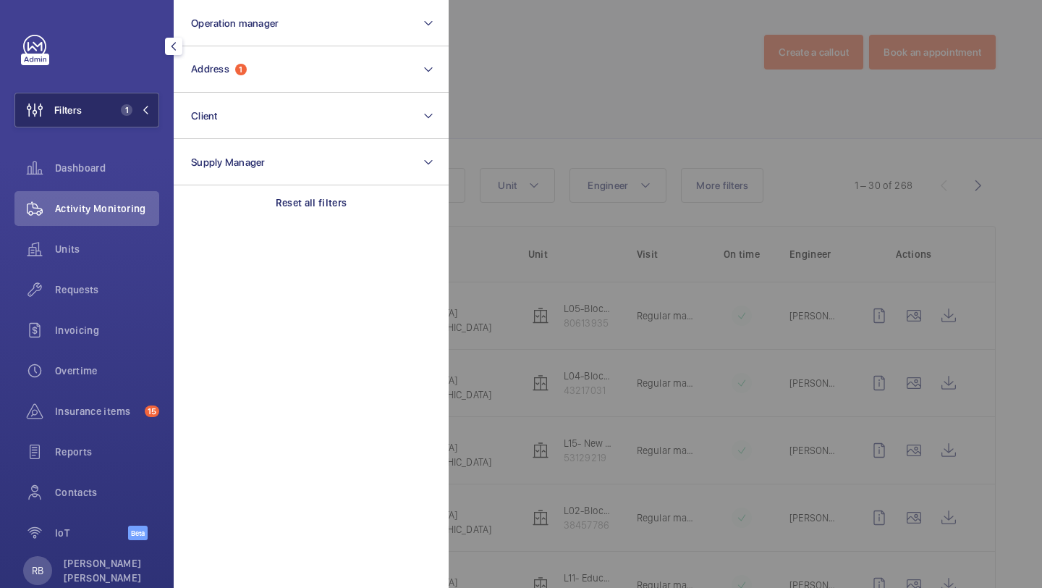
scroll to position [1, 0]
click at [152, 108] on button "Filters 1" at bounding box center [86, 110] width 145 height 35
click at [239, 67] on div "Activity monitoring Create a callout Book an appointment" at bounding box center [608, 51] width 776 height 35
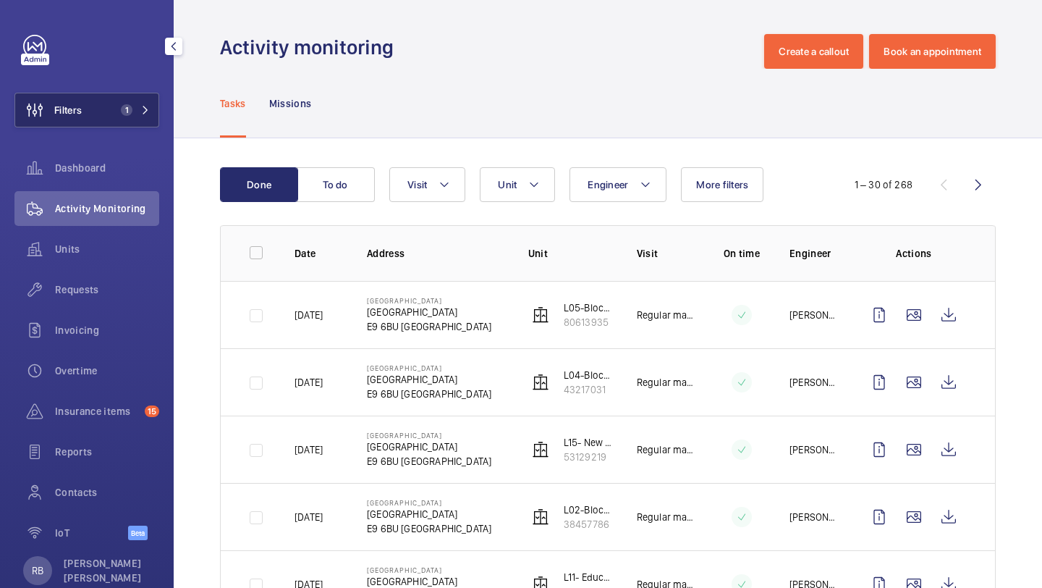
click at [118, 122] on button "Filters 1" at bounding box center [86, 110] width 145 height 35
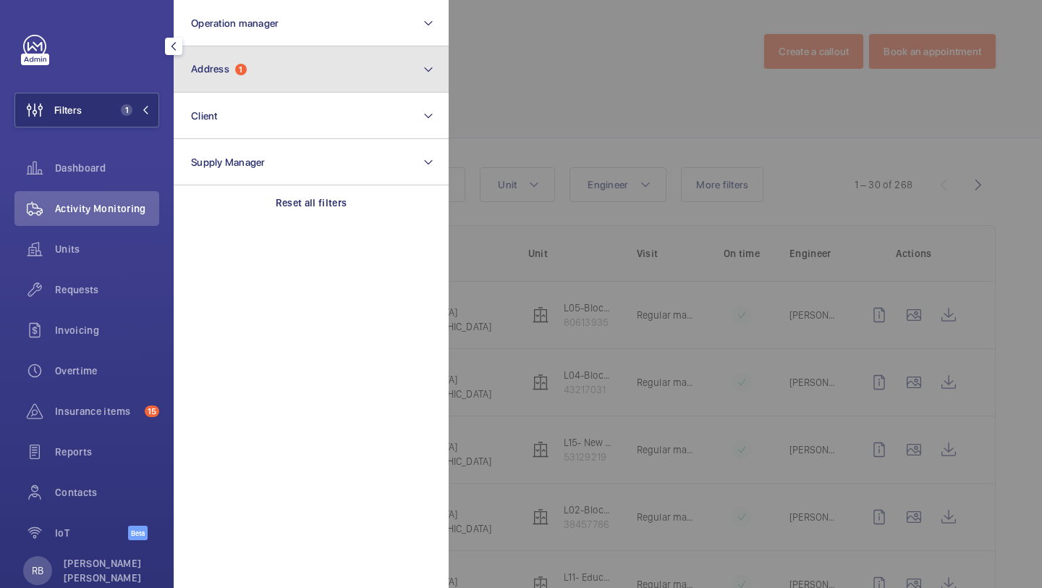
click at [261, 59] on button "Address 1" at bounding box center [311, 69] width 275 height 46
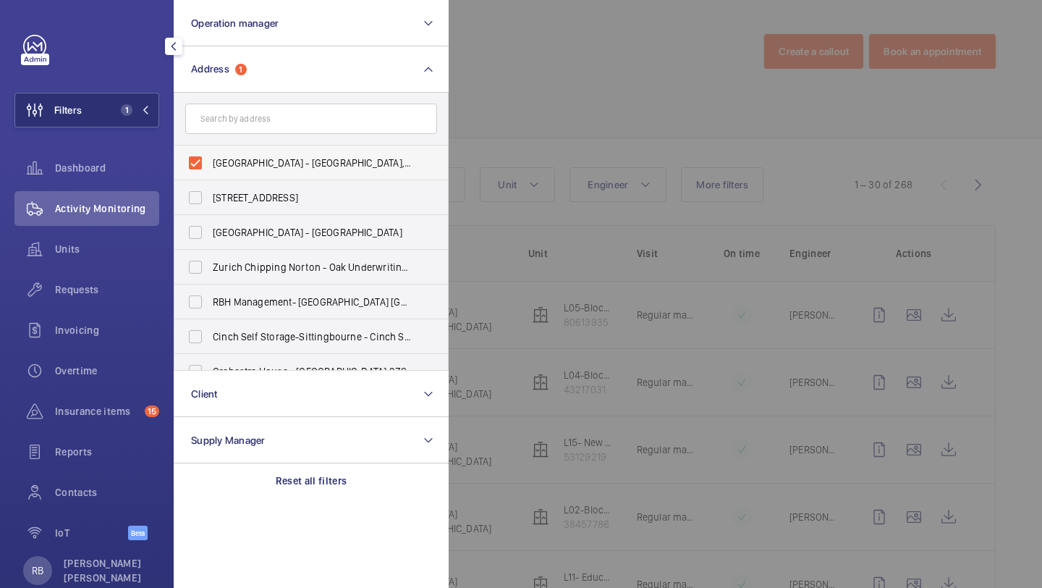
click at [299, 150] on label "[GEOGRAPHIC_DATA] - [GEOGRAPHIC_DATA], [GEOGRAPHIC_DATA]" at bounding box center [300, 162] width 252 height 35
click at [210, 150] on input "[GEOGRAPHIC_DATA] - [GEOGRAPHIC_DATA], [GEOGRAPHIC_DATA]" at bounding box center [195, 162] width 29 height 29
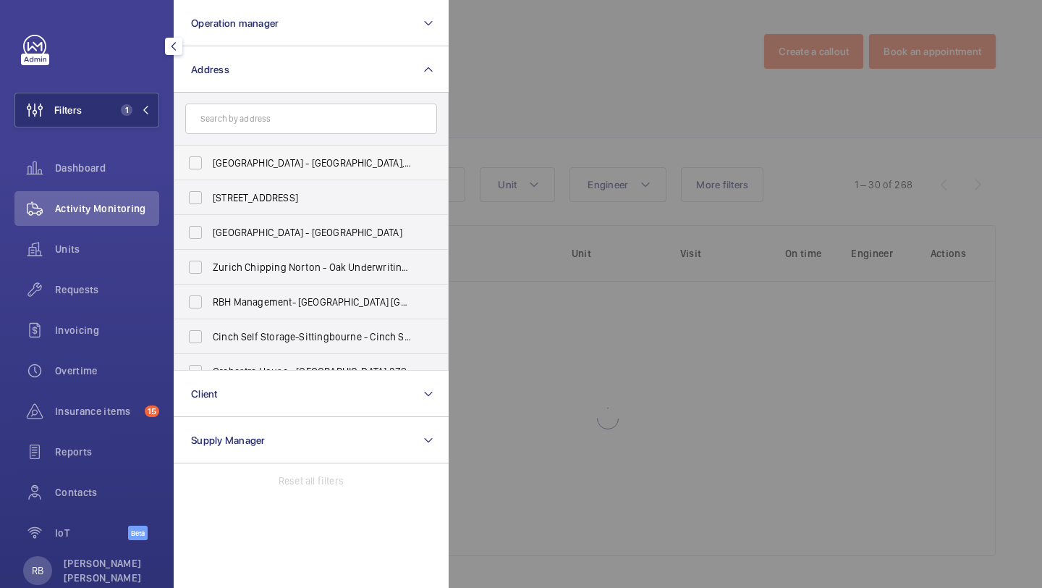
click at [325, 147] on label "[GEOGRAPHIC_DATA] - [GEOGRAPHIC_DATA], [GEOGRAPHIC_DATA]" at bounding box center [300, 162] width 252 height 35
click at [210, 148] on input "[GEOGRAPHIC_DATA] - [GEOGRAPHIC_DATA], [GEOGRAPHIC_DATA]" at bounding box center [195, 162] width 29 height 29
checkbox input "true"
click at [588, 88] on div at bounding box center [970, 294] width 1042 height 588
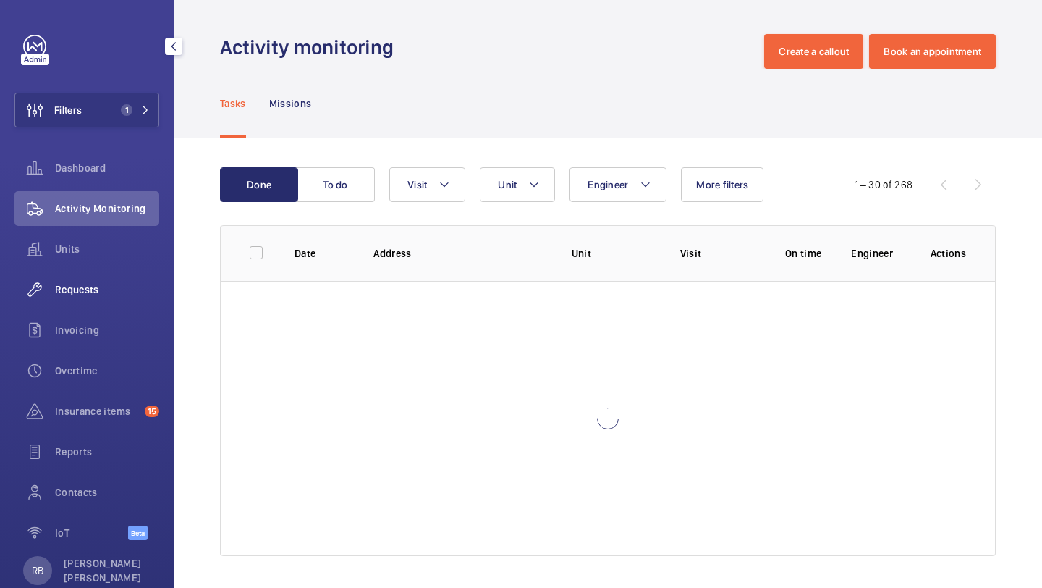
click at [92, 297] on div "Requests" at bounding box center [86, 289] width 145 height 35
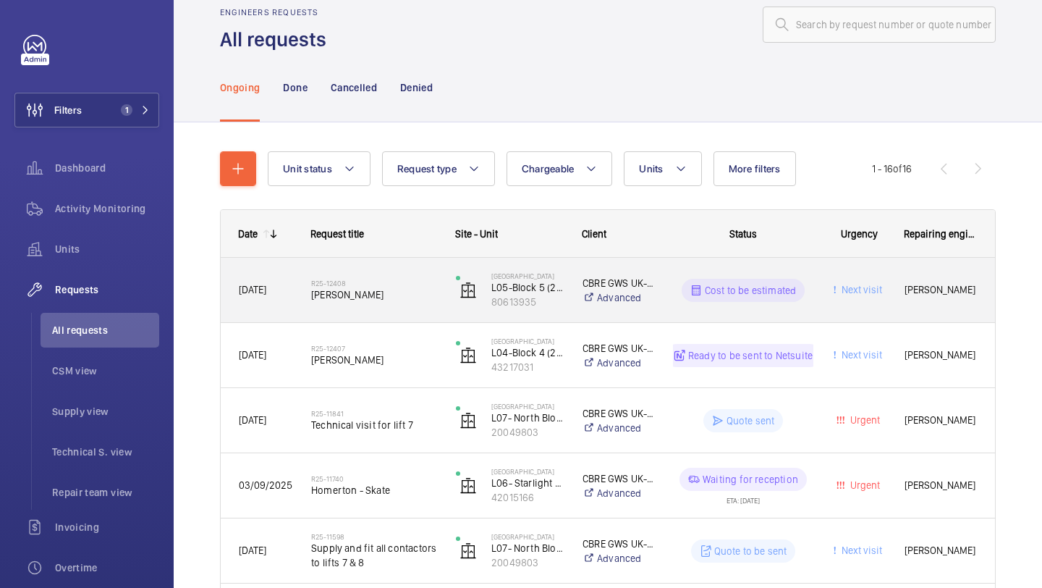
scroll to position [56, 0]
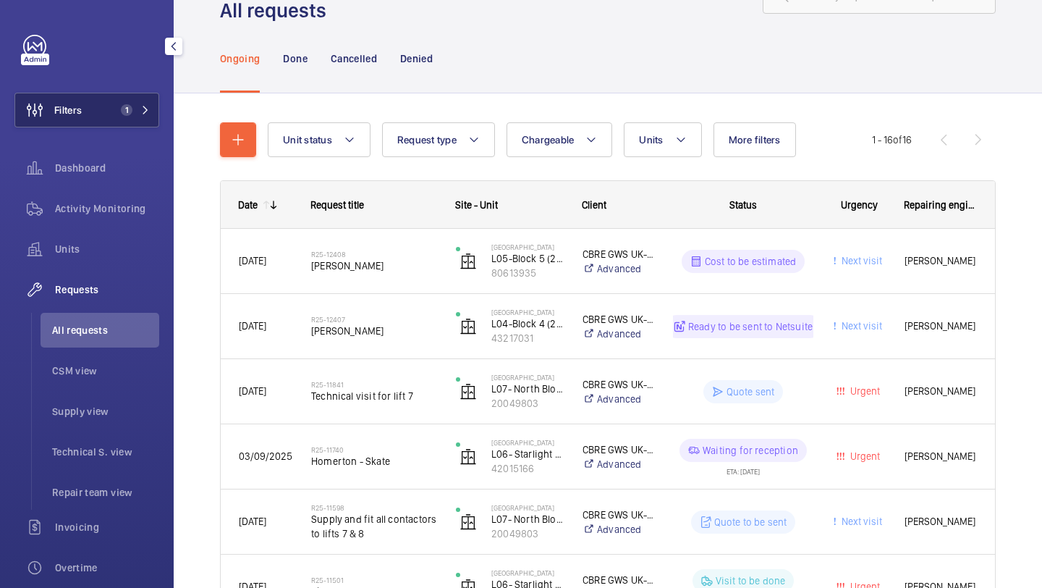
click at [114, 106] on button "Filters 1" at bounding box center [86, 110] width 145 height 35
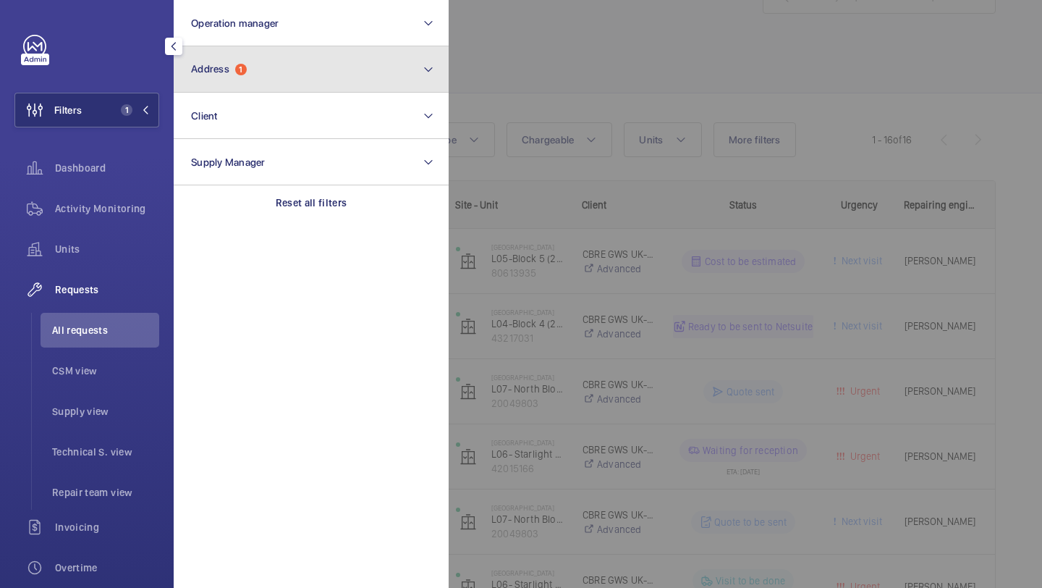
click at [217, 56] on button "Address 1" at bounding box center [311, 69] width 275 height 46
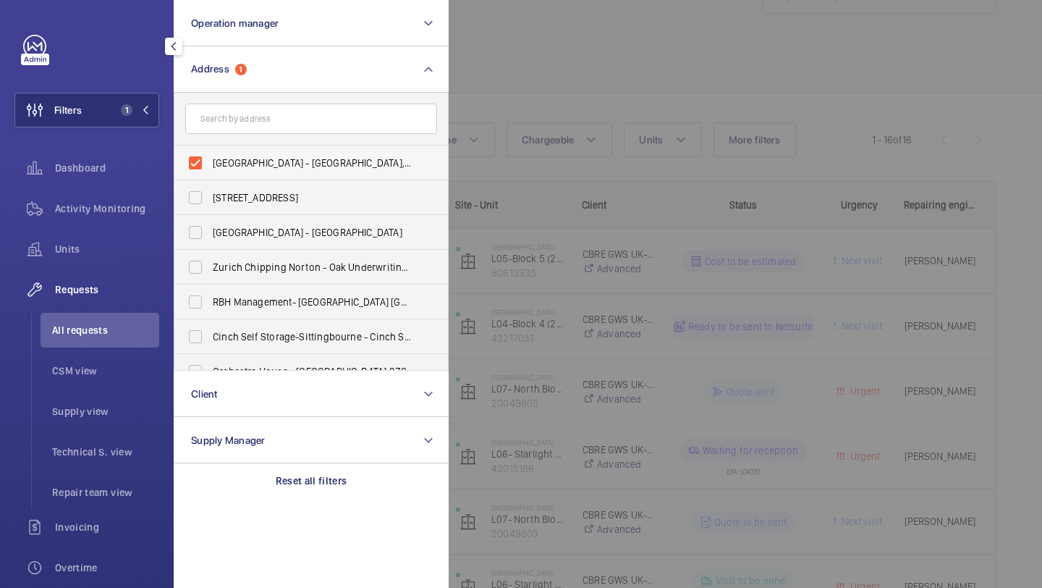
click at [398, 157] on span "[GEOGRAPHIC_DATA] - [GEOGRAPHIC_DATA], [GEOGRAPHIC_DATA]" at bounding box center [312, 163] width 199 height 14
click at [210, 157] on input "[GEOGRAPHIC_DATA] - [GEOGRAPHIC_DATA], [GEOGRAPHIC_DATA]" at bounding box center [195, 162] width 29 height 29
checkbox input "false"
click at [493, 111] on div at bounding box center [970, 294] width 1042 height 588
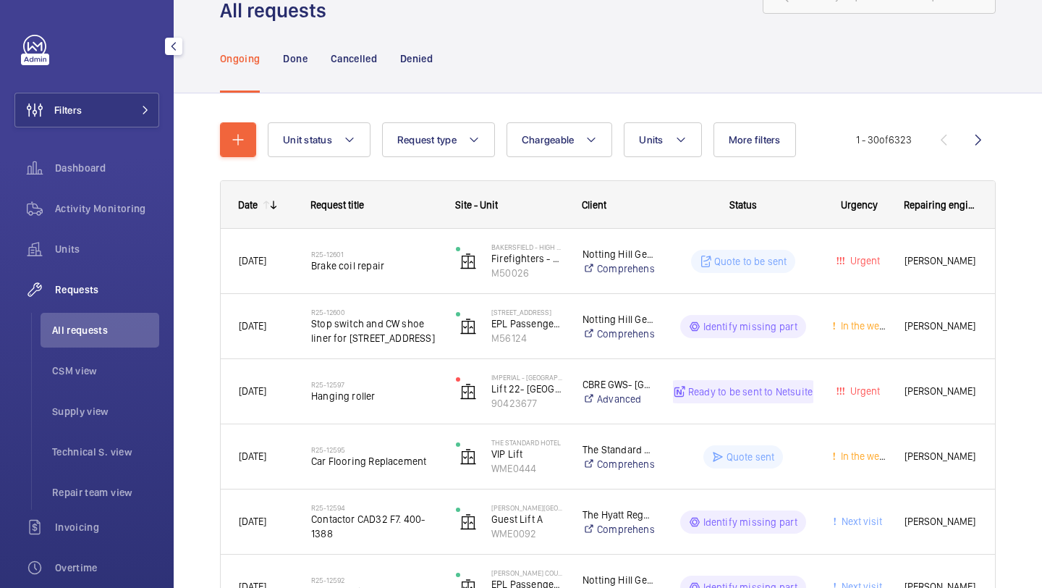
click at [114, 186] on div "Dashboard" at bounding box center [86, 170] width 145 height 41
click at [114, 199] on div "Activity Monitoring" at bounding box center [86, 208] width 145 height 35
